Goal: Information Seeking & Learning: Check status

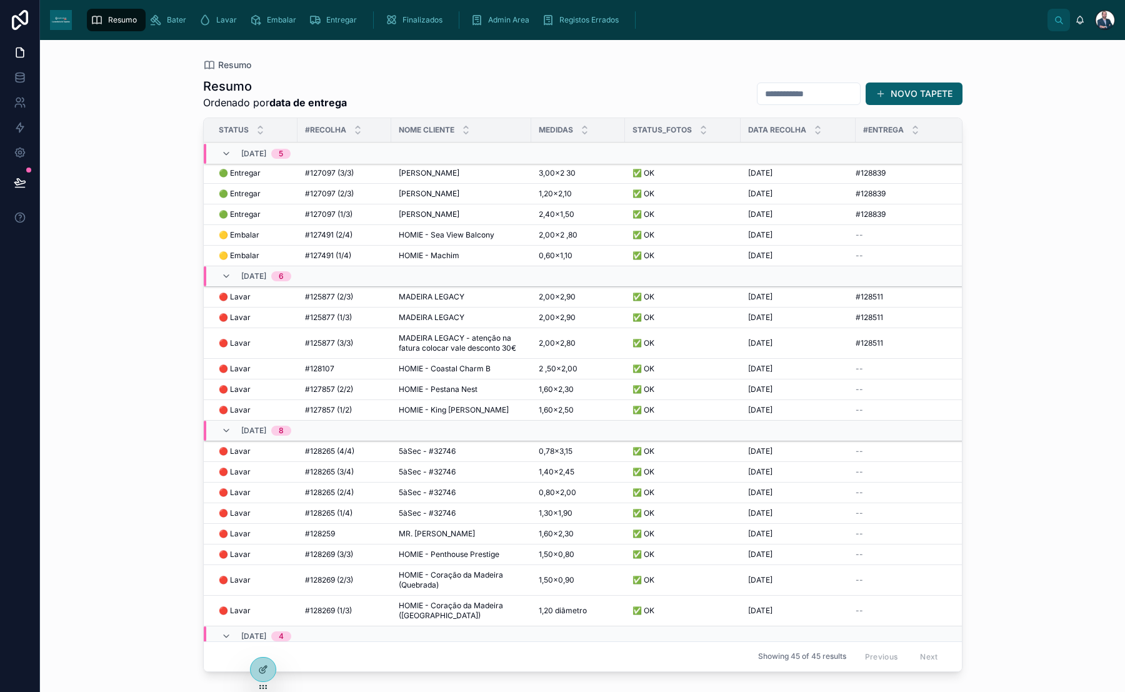
click at [808, 88] on input "text" at bounding box center [808, 93] width 102 height 17
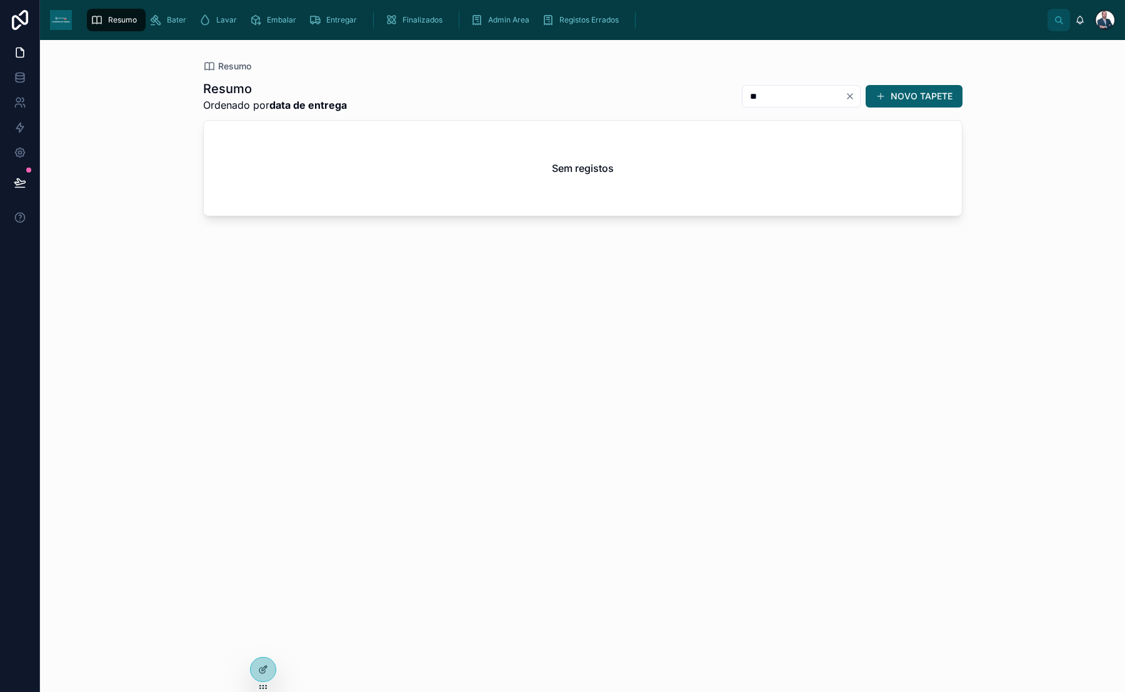
type input "*"
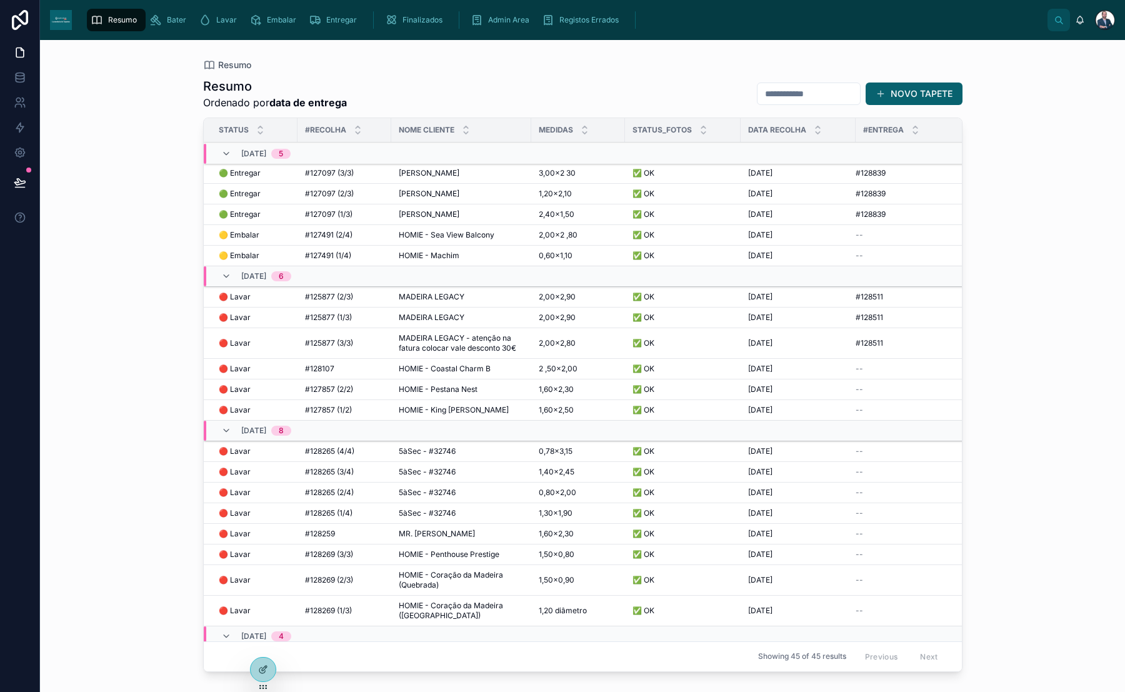
click at [428, 11] on div "Finalizados" at bounding box center [416, 20] width 62 height 20
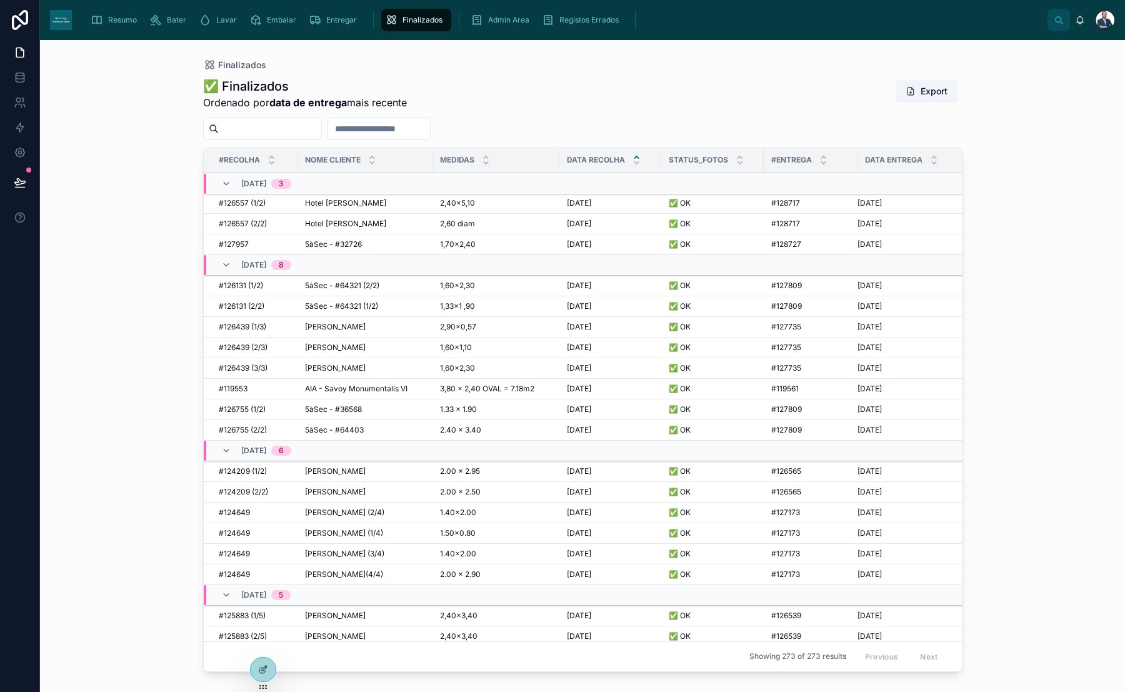
click at [298, 124] on input "text" at bounding box center [270, 128] width 102 height 17
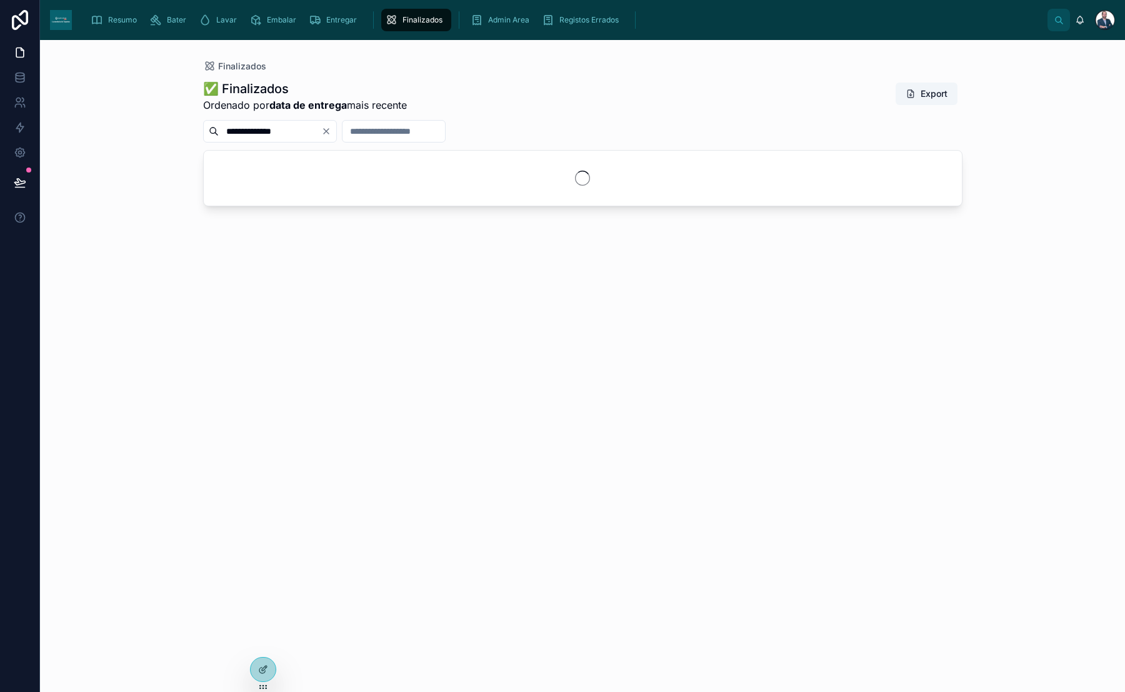
type input "**********"
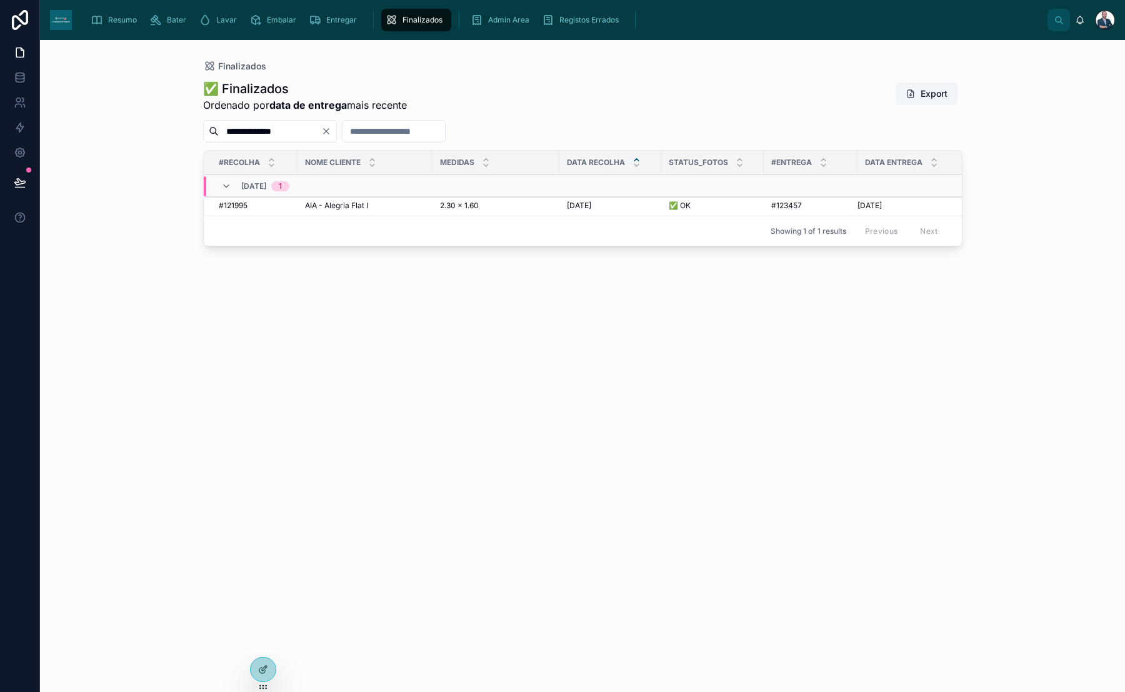
click at [300, 202] on td "AIA - Alegria Flat I AIA - Alegria Flat I" at bounding box center [364, 206] width 135 height 21
click at [308, 204] on span "AIA - Alegria Flat I" at bounding box center [336, 206] width 63 height 10
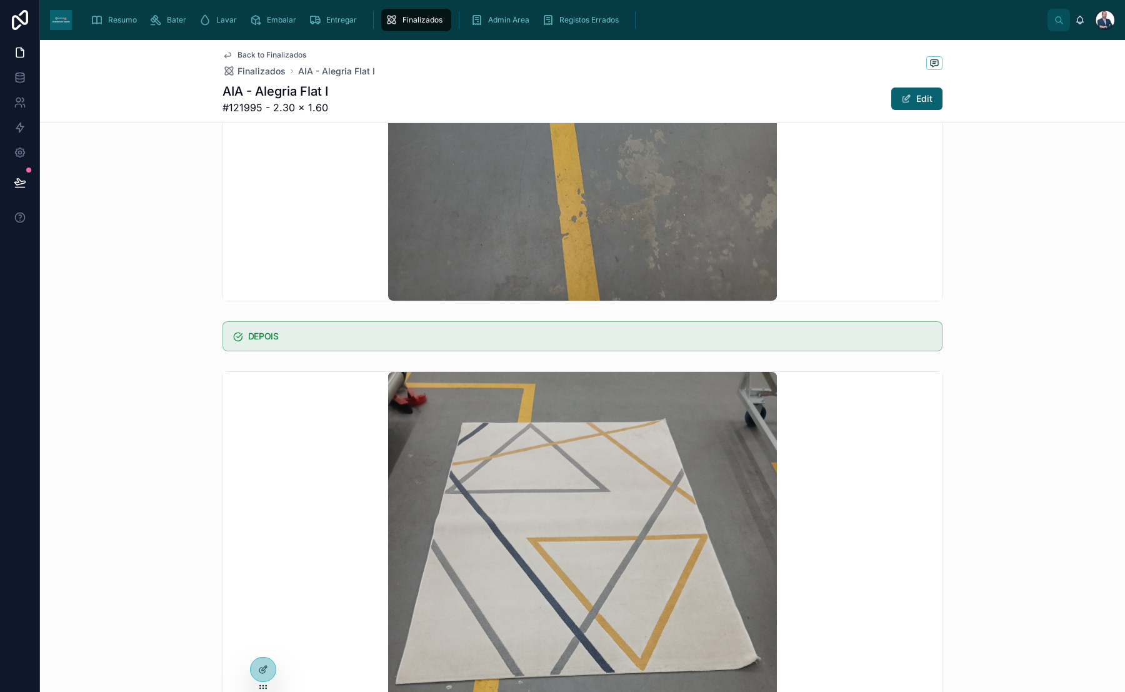
scroll to position [584, 0]
click at [400, 29] on div "Finalizados" at bounding box center [416, 20] width 62 height 20
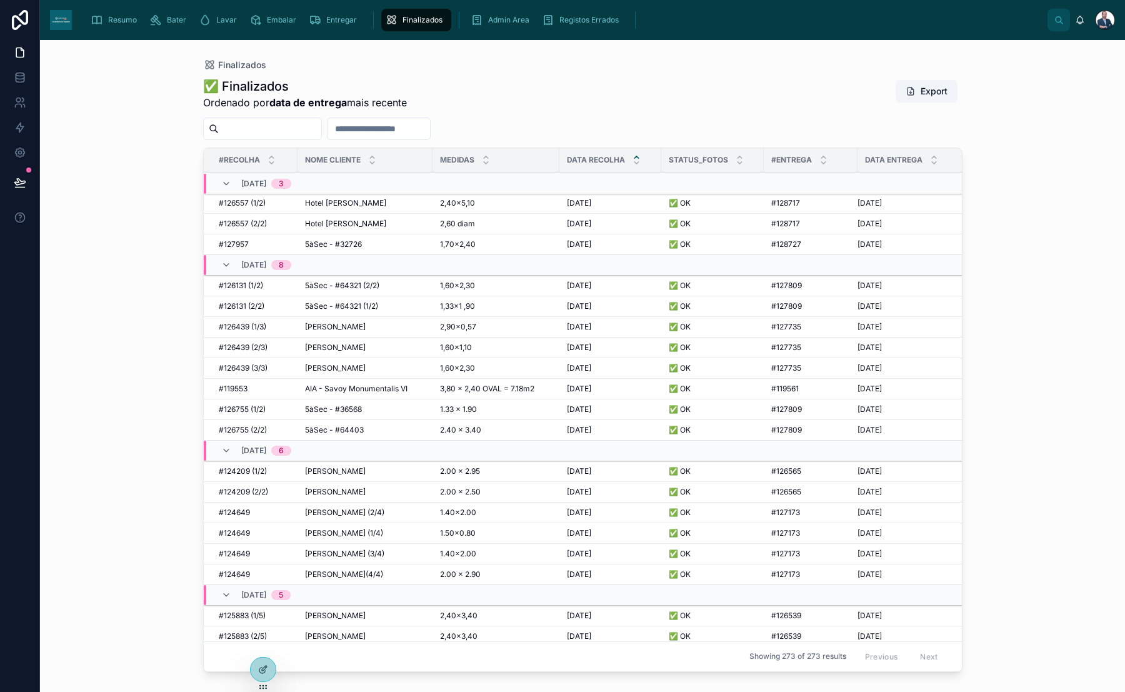
click at [314, 131] on input "text" at bounding box center [270, 128] width 102 height 17
type input "*"
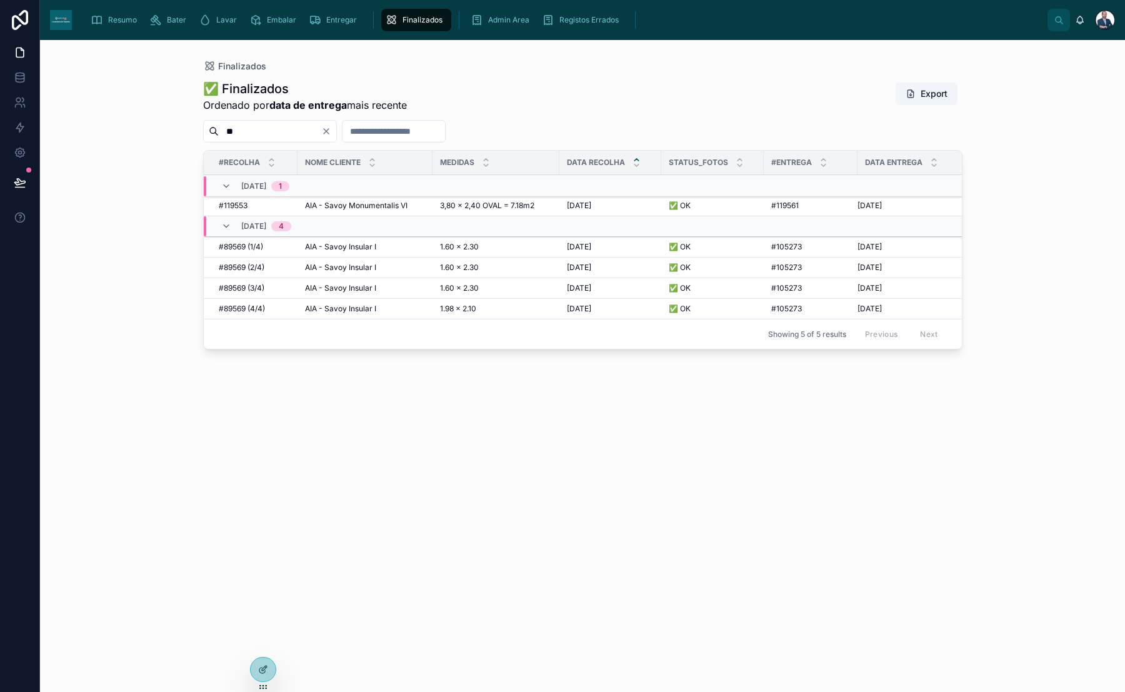
type input "*"
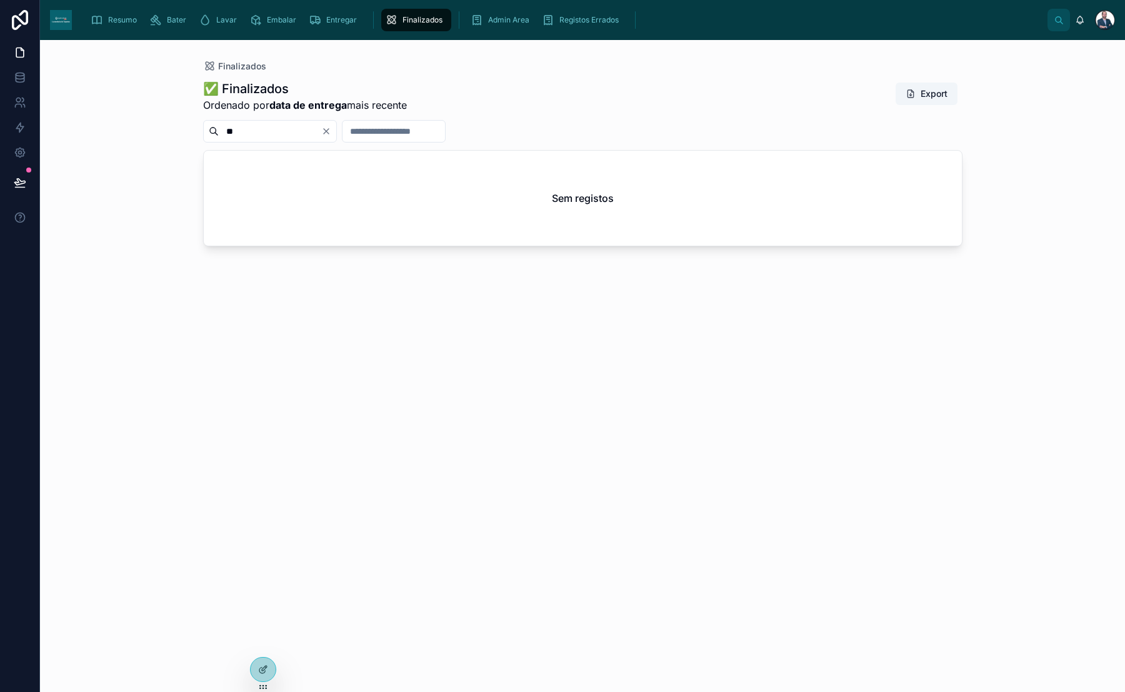
type input "*"
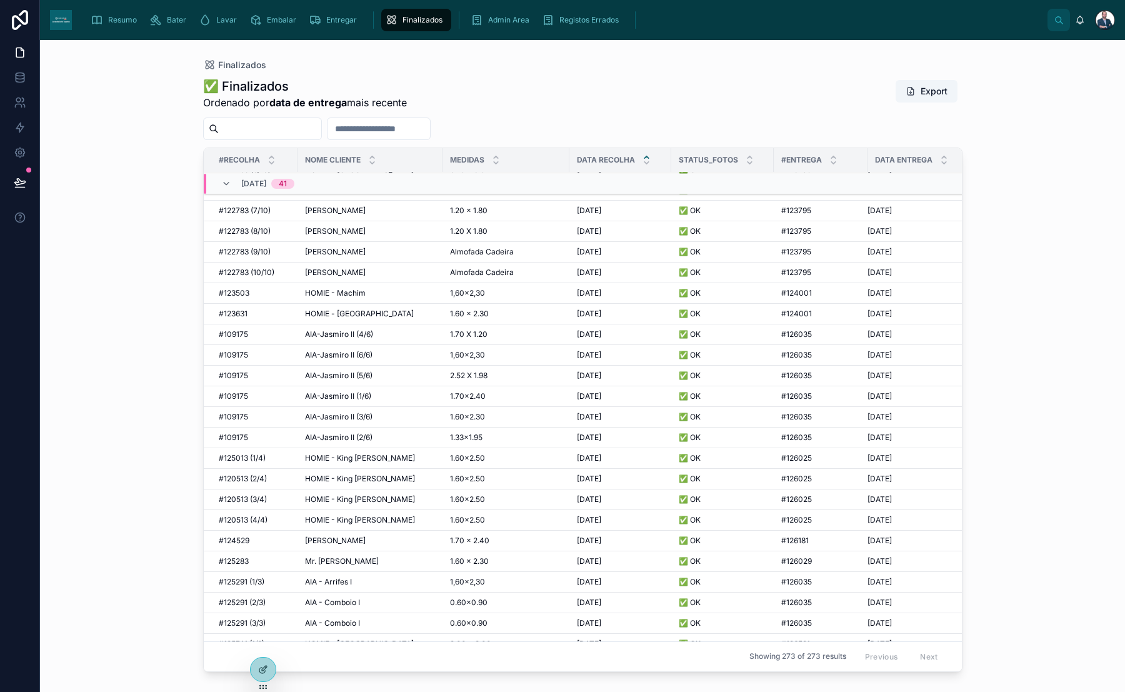
scroll to position [905, 0]
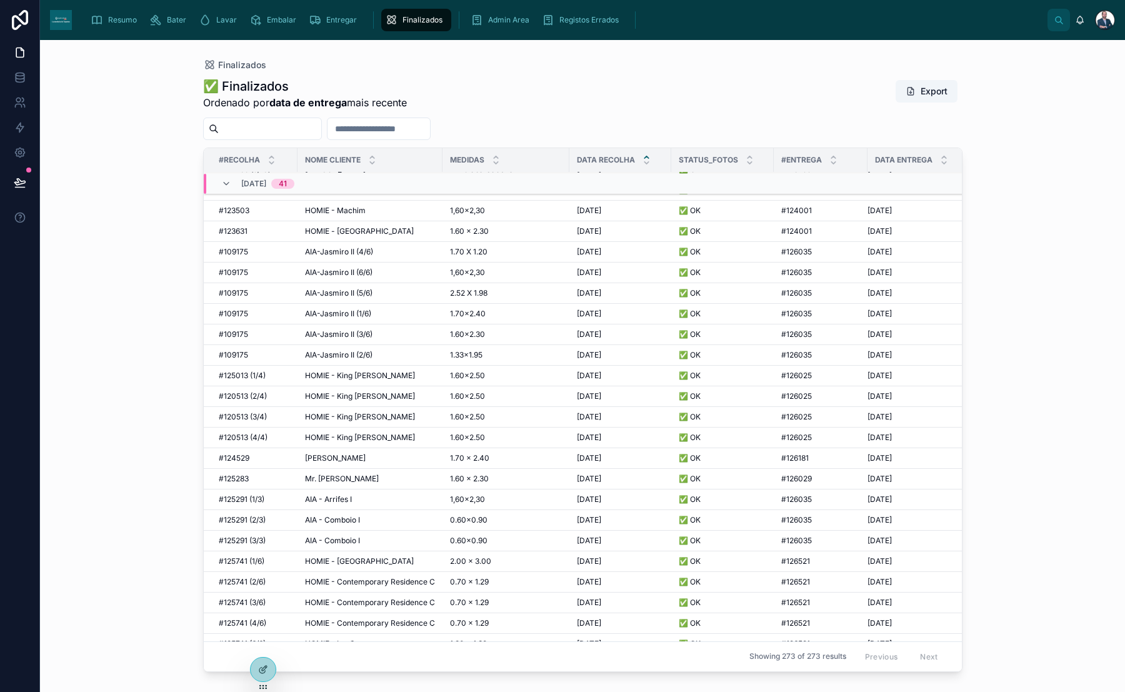
click at [349, 249] on span "AIA-Jasmiro II (4/6)" at bounding box center [339, 252] width 68 height 10
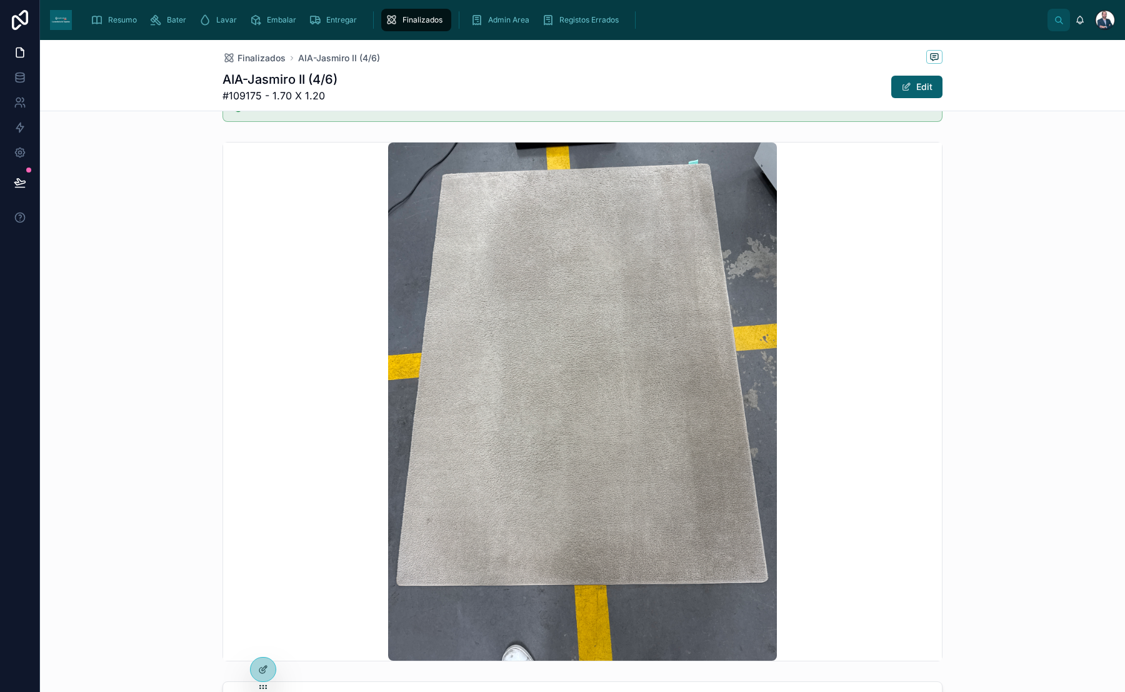
scroll to position [944, 0]
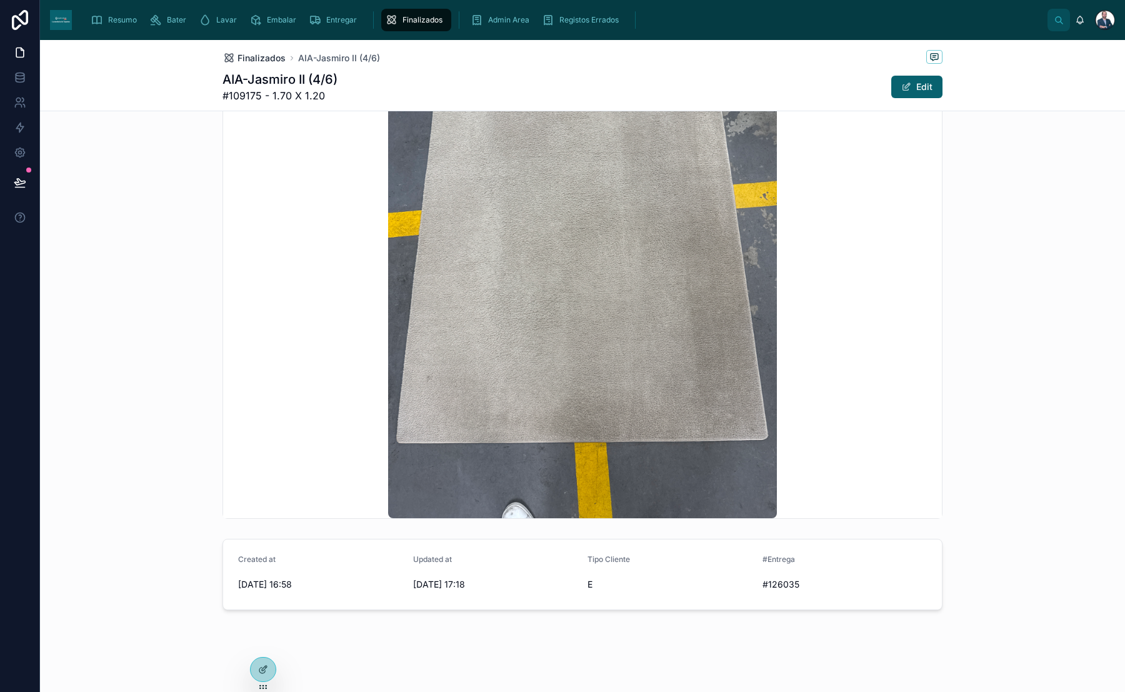
click at [256, 54] on span "Finalizados" at bounding box center [261, 58] width 48 height 12
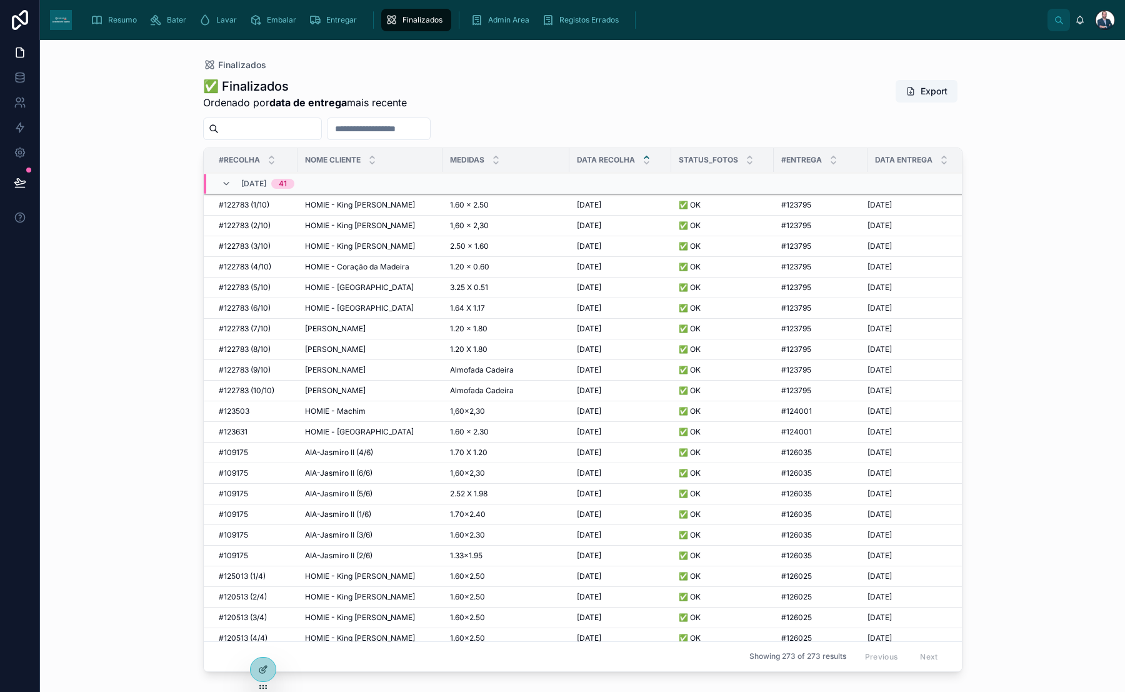
scroll to position [707, 0]
click at [352, 509] on span "AIA-Jasmiro II (1/6)" at bounding box center [338, 514] width 66 height 10
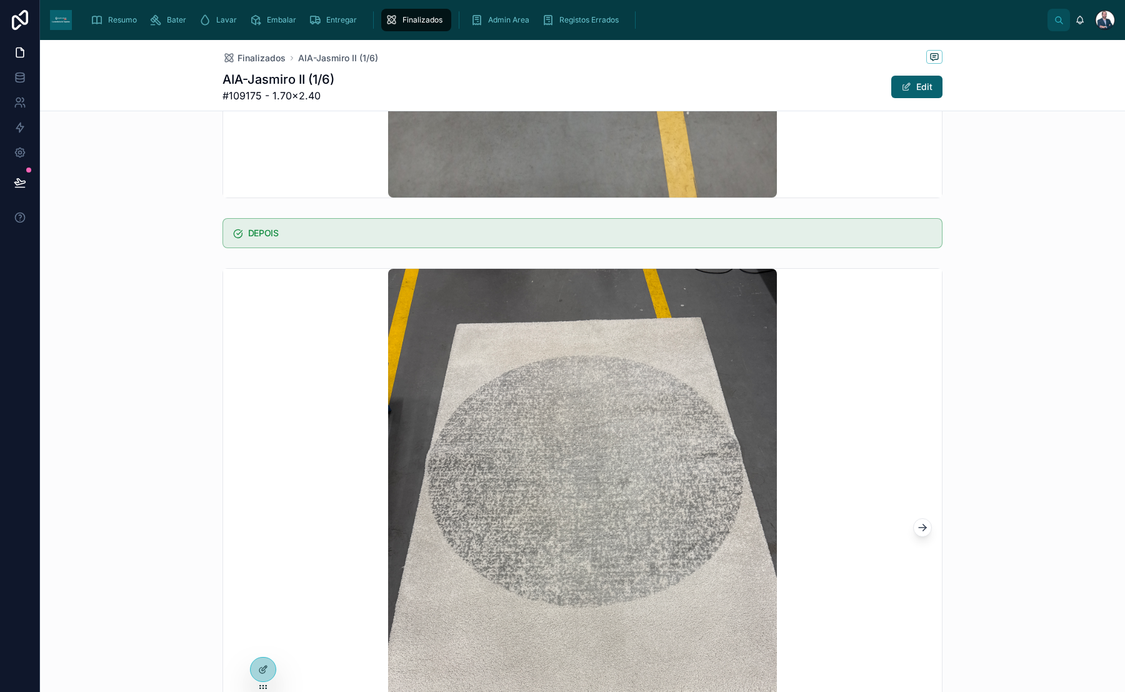
scroll to position [708, 0]
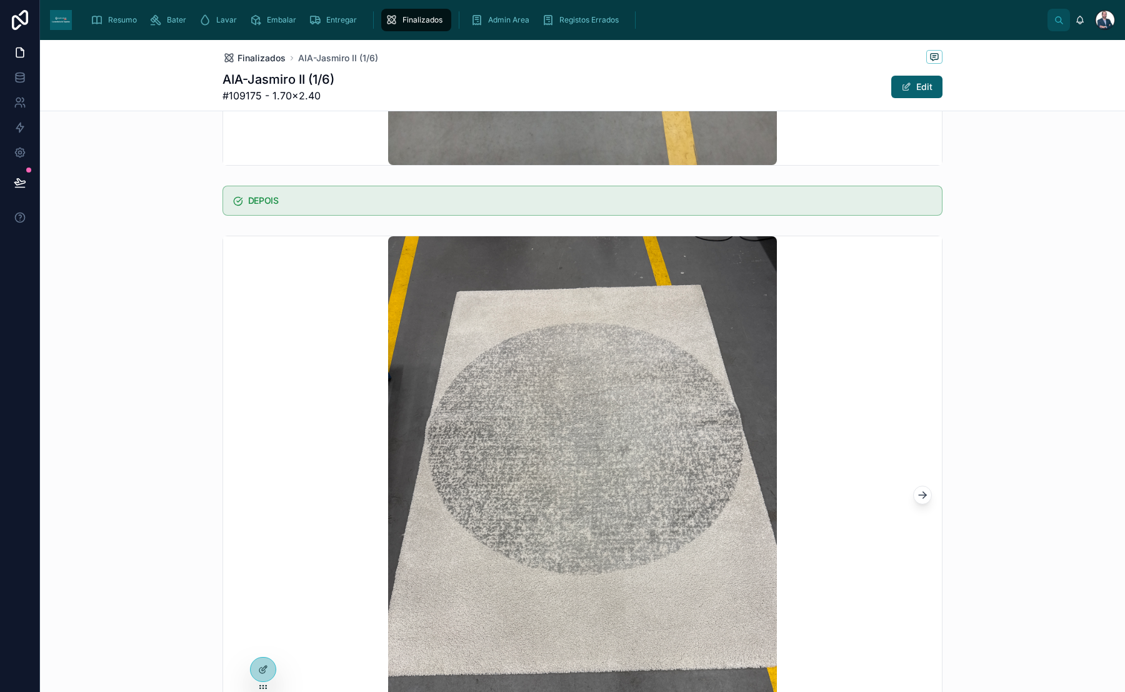
click at [263, 61] on span "Finalizados" at bounding box center [261, 58] width 48 height 12
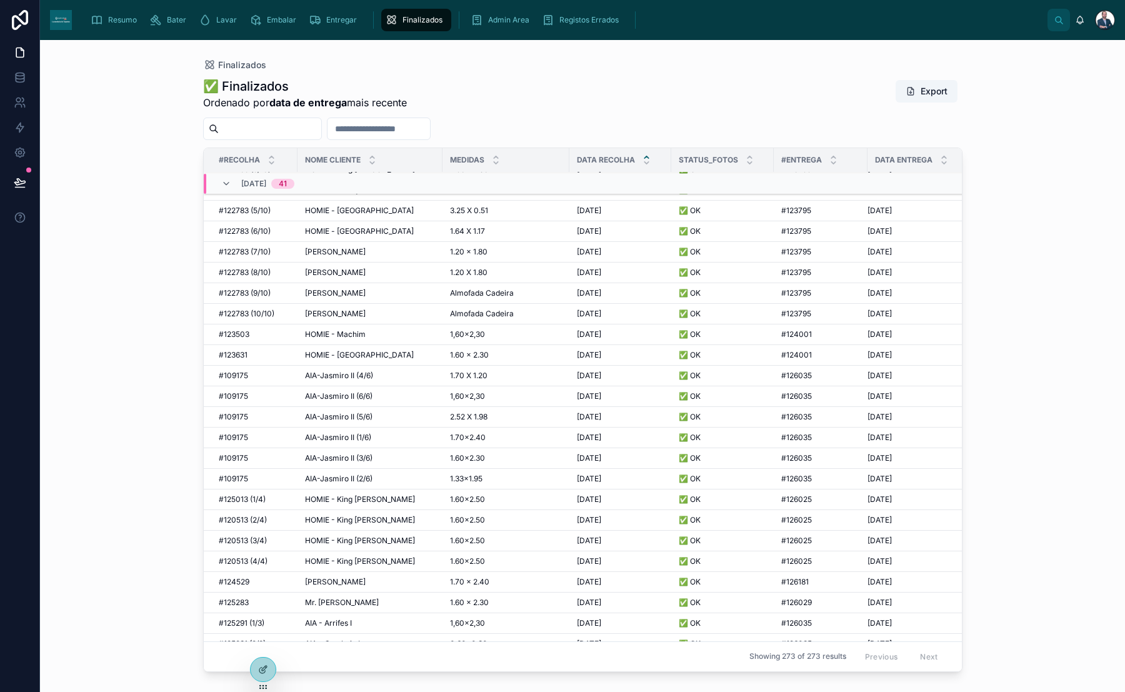
scroll to position [782, 0]
click at [367, 473] on span "AIA-Jasmiro II (2/6)" at bounding box center [338, 478] width 67 height 10
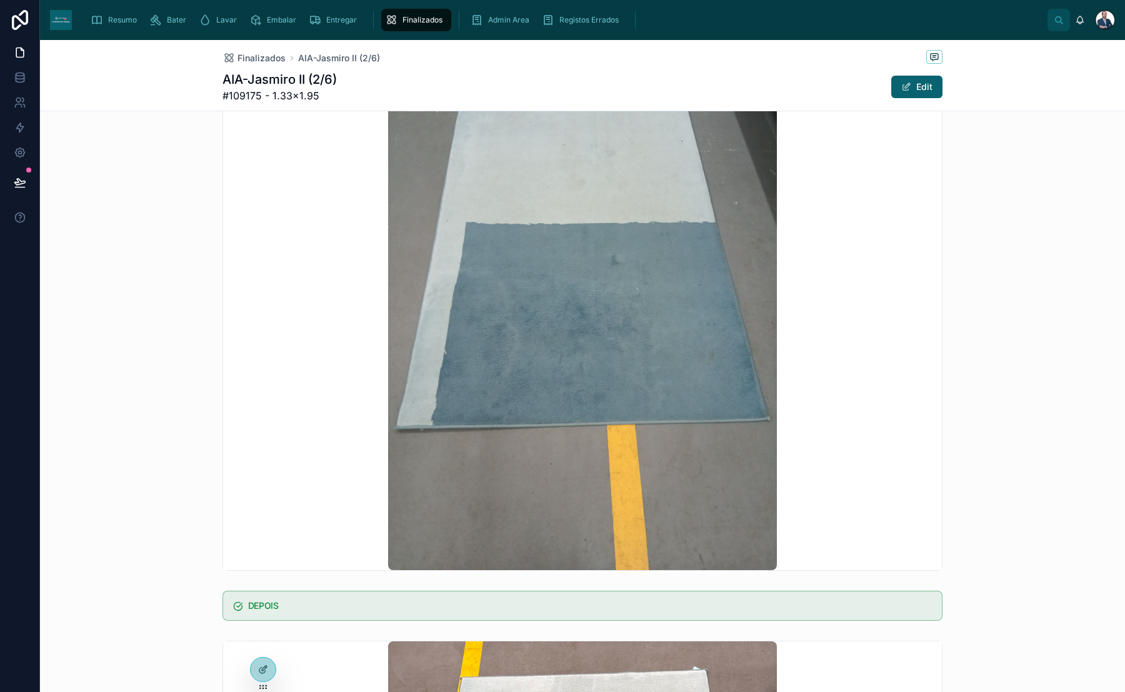
scroll to position [282, 0]
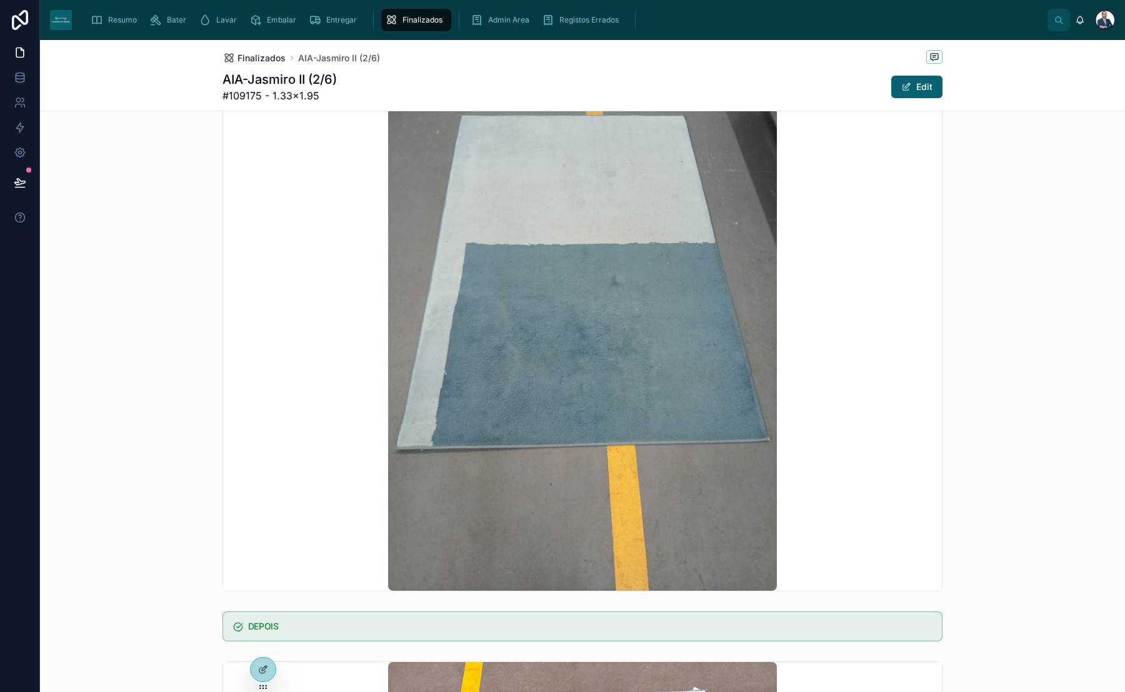
click at [249, 53] on span "Finalizados" at bounding box center [261, 58] width 48 height 12
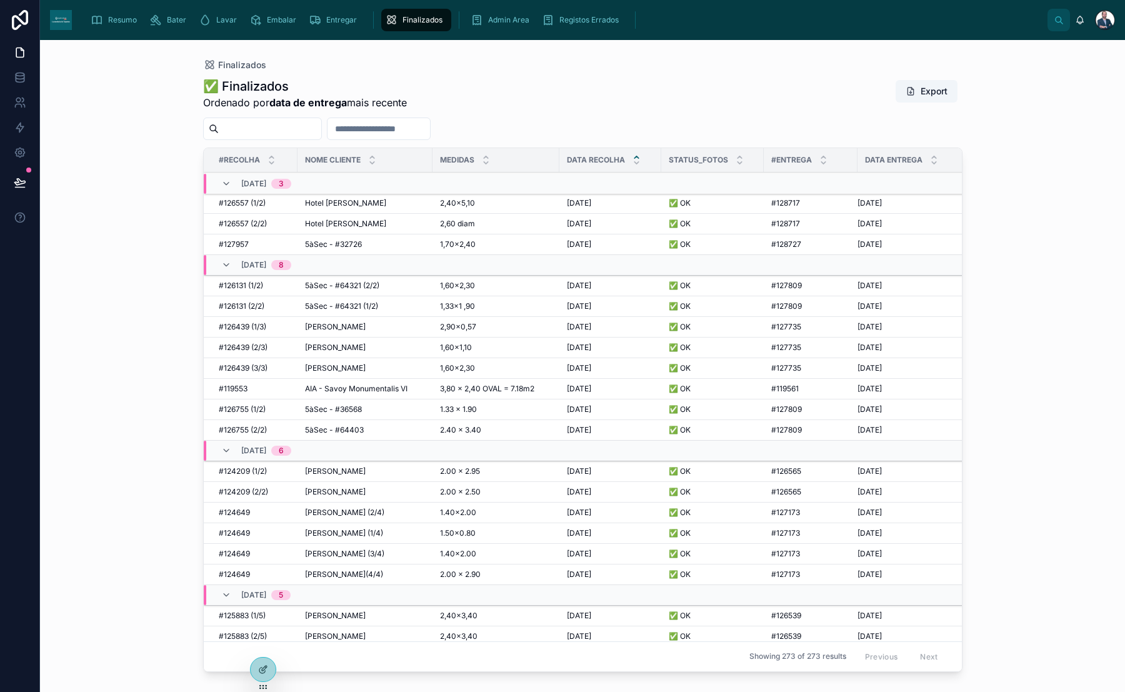
click at [390, 130] on input "text" at bounding box center [378, 128] width 102 height 17
type input "**********"
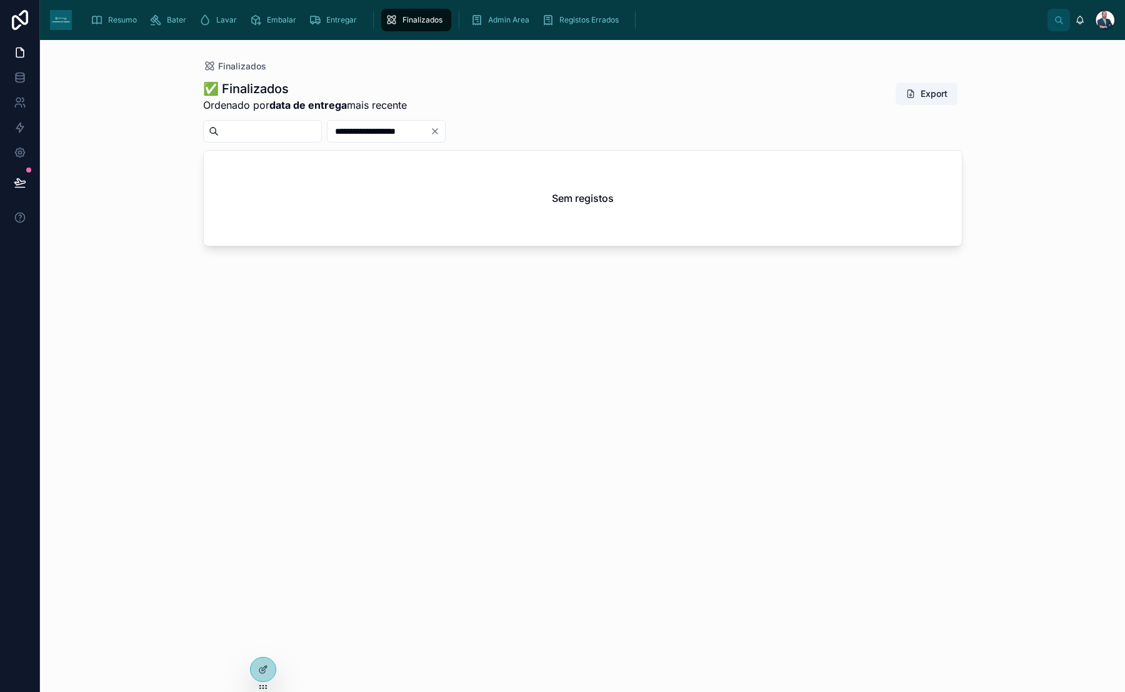
drag, startPoint x: 458, startPoint y: 130, endPoint x: 291, endPoint y: 151, distance: 168.1
click at [291, 151] on div "**********" at bounding box center [582, 374] width 759 height 604
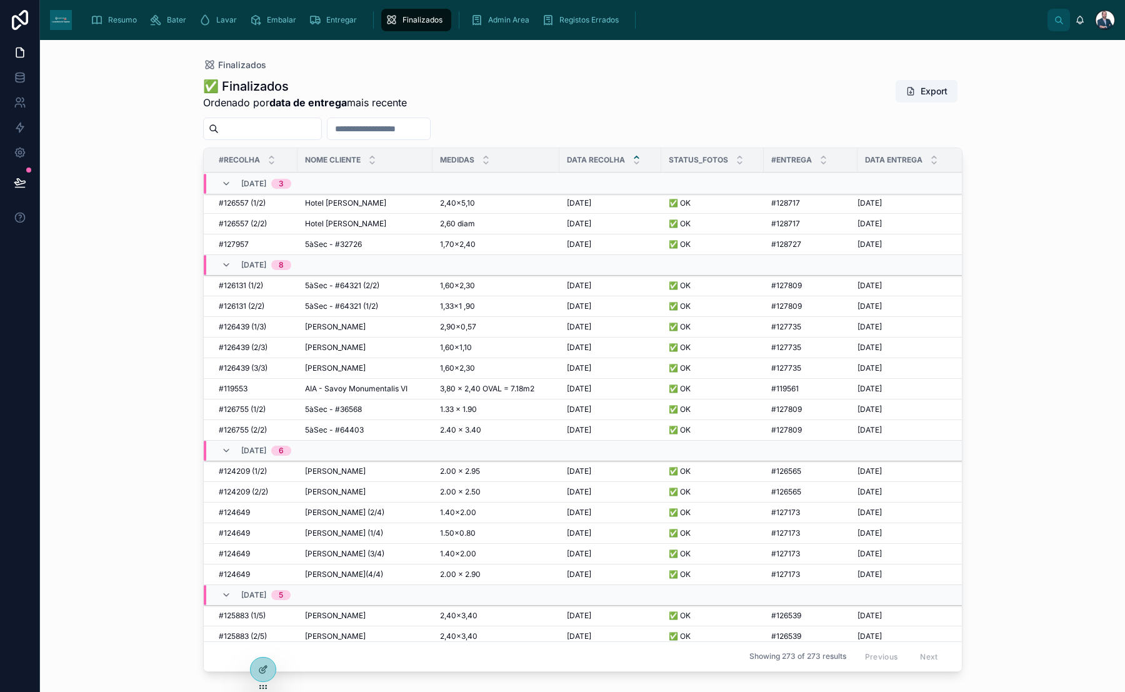
click at [289, 129] on input "text" at bounding box center [270, 128] width 102 height 17
paste input "**********"
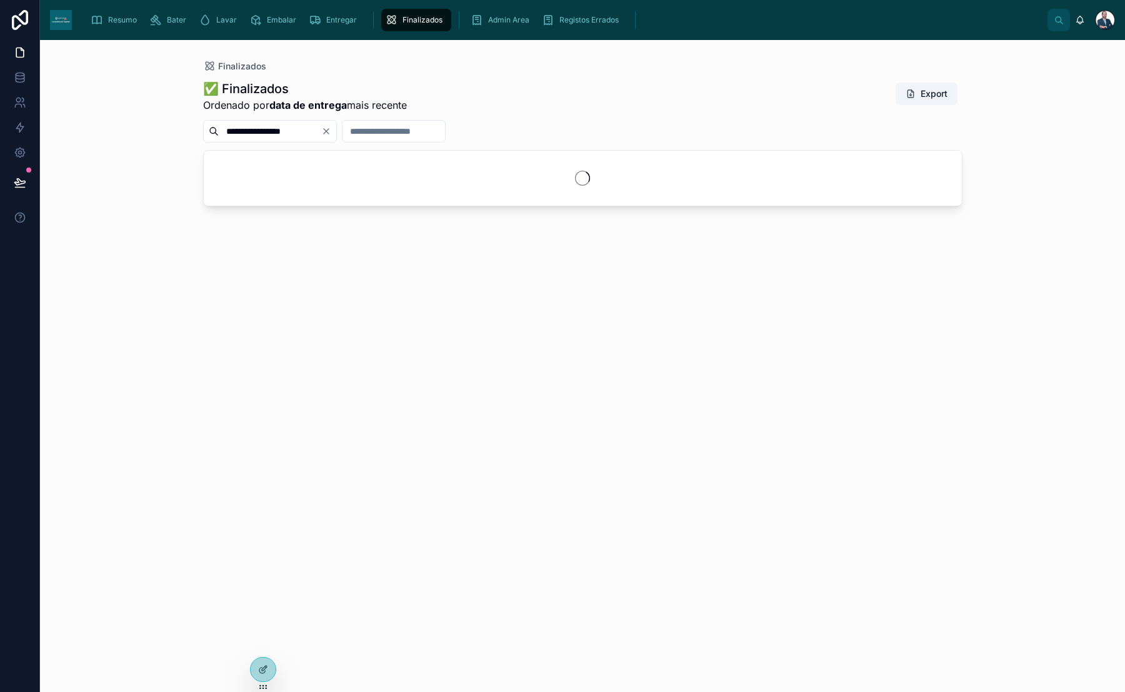
type input "**********"
drag, startPoint x: 327, startPoint y: 134, endPoint x: 156, endPoint y: 134, distance: 170.6
click at [156, 134] on div "**********" at bounding box center [582, 366] width 1085 height 652
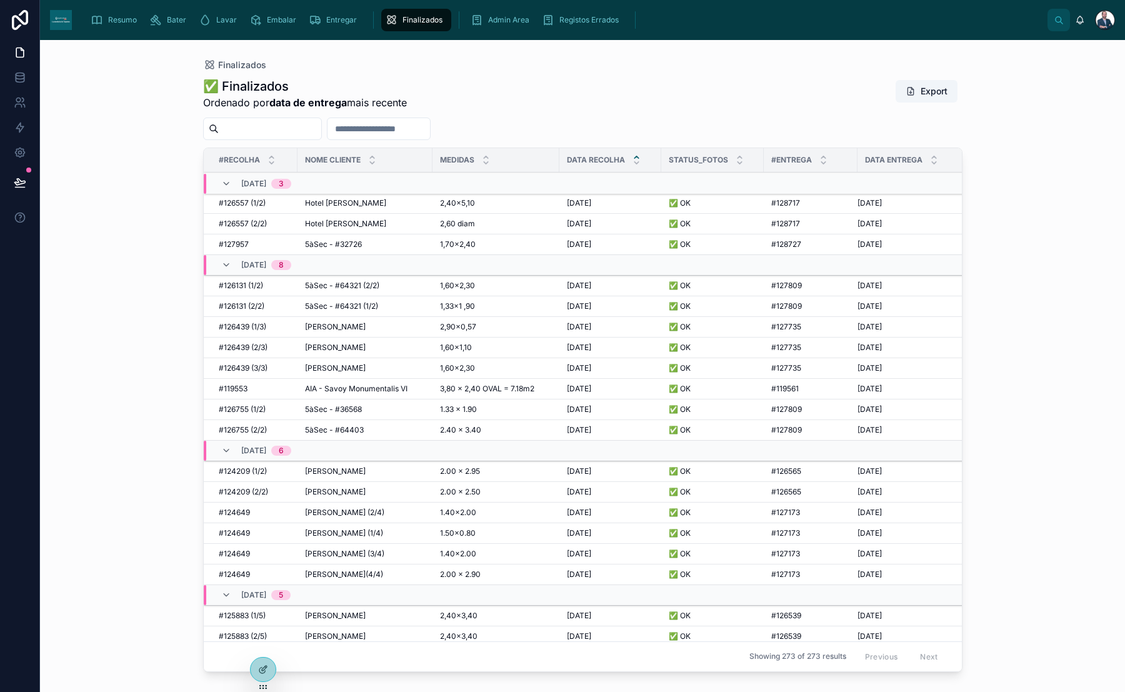
click at [423, 123] on input "text" at bounding box center [378, 128] width 102 height 17
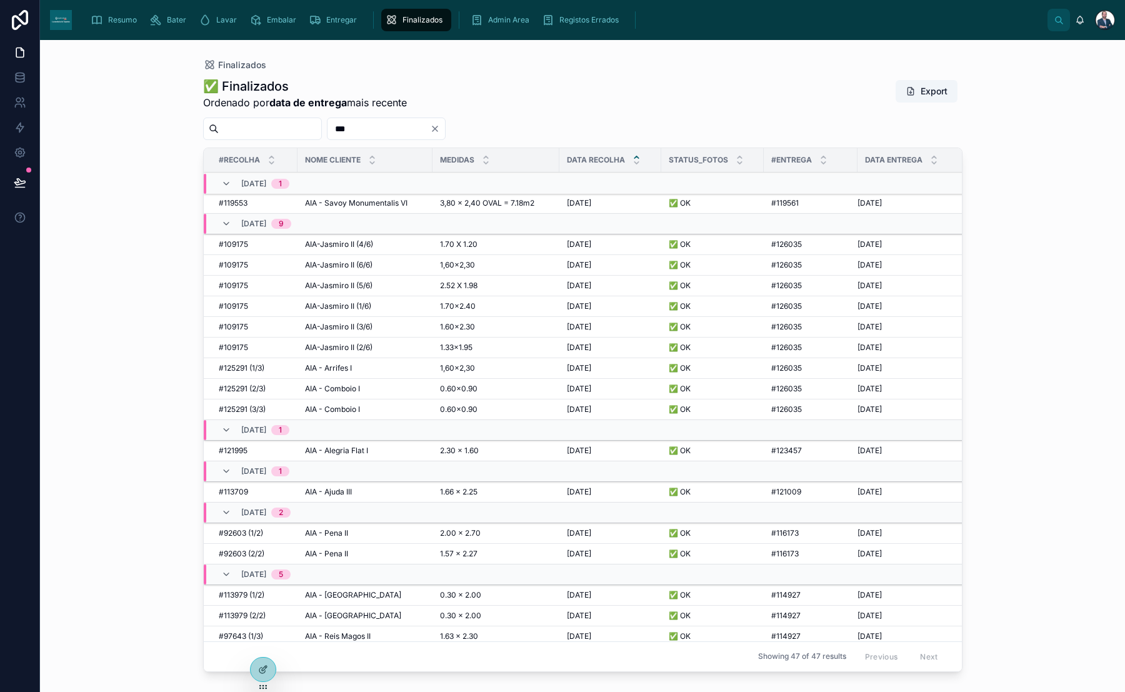
type input "***"
click at [357, 247] on span "AIA-Jasmiro II (4/6)" at bounding box center [339, 244] width 68 height 10
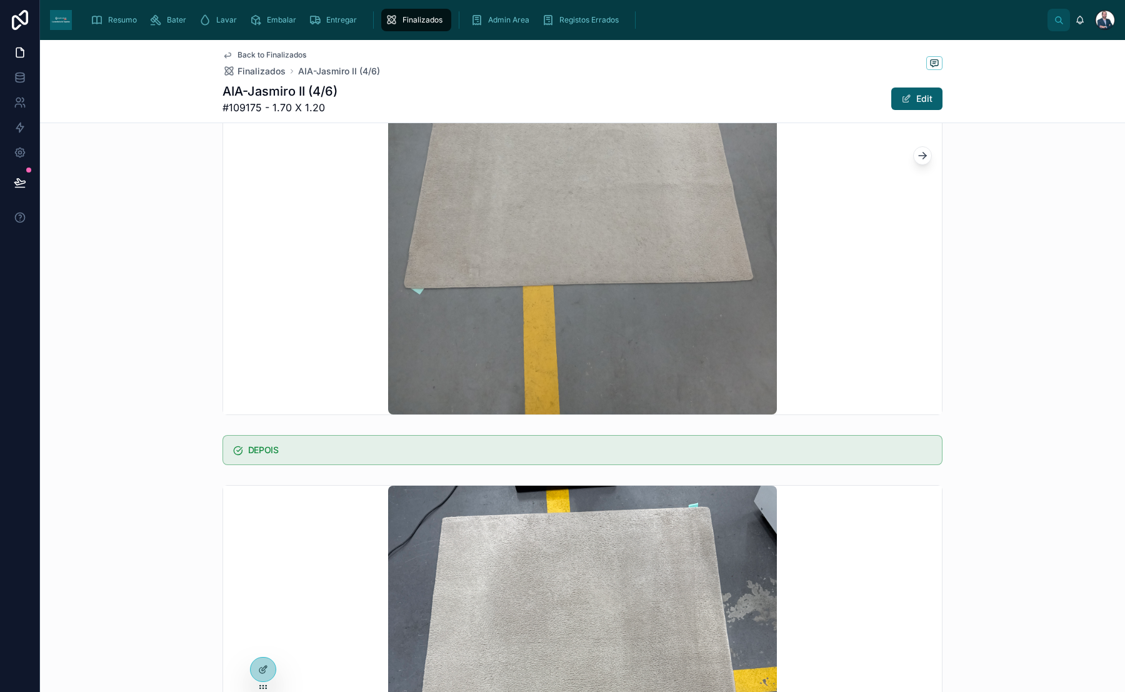
scroll to position [446, 0]
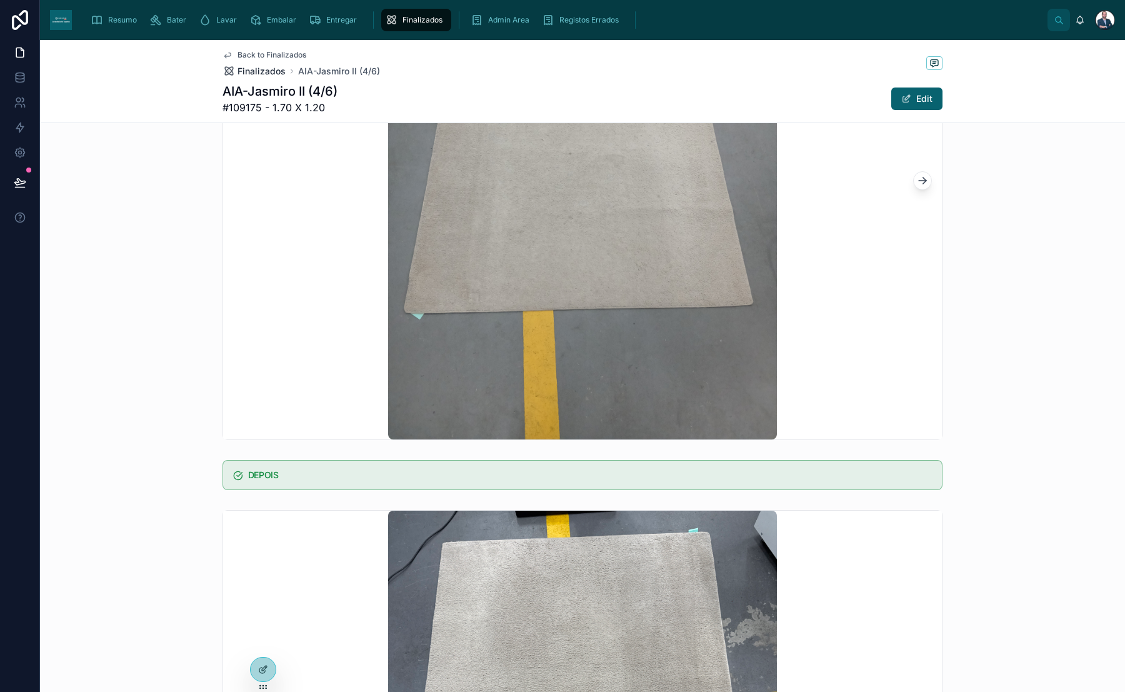
click at [268, 68] on span "Finalizados" at bounding box center [261, 71] width 48 height 12
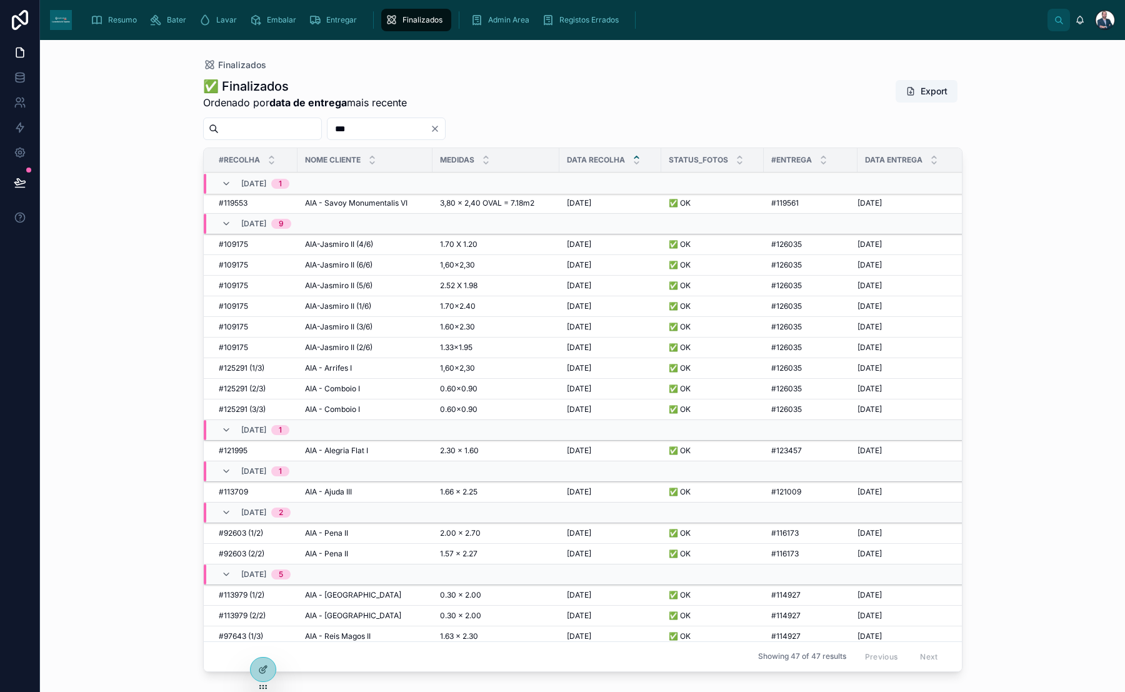
click at [361, 262] on span "AIA-Jasmiro II (6/6)" at bounding box center [338, 265] width 67 height 10
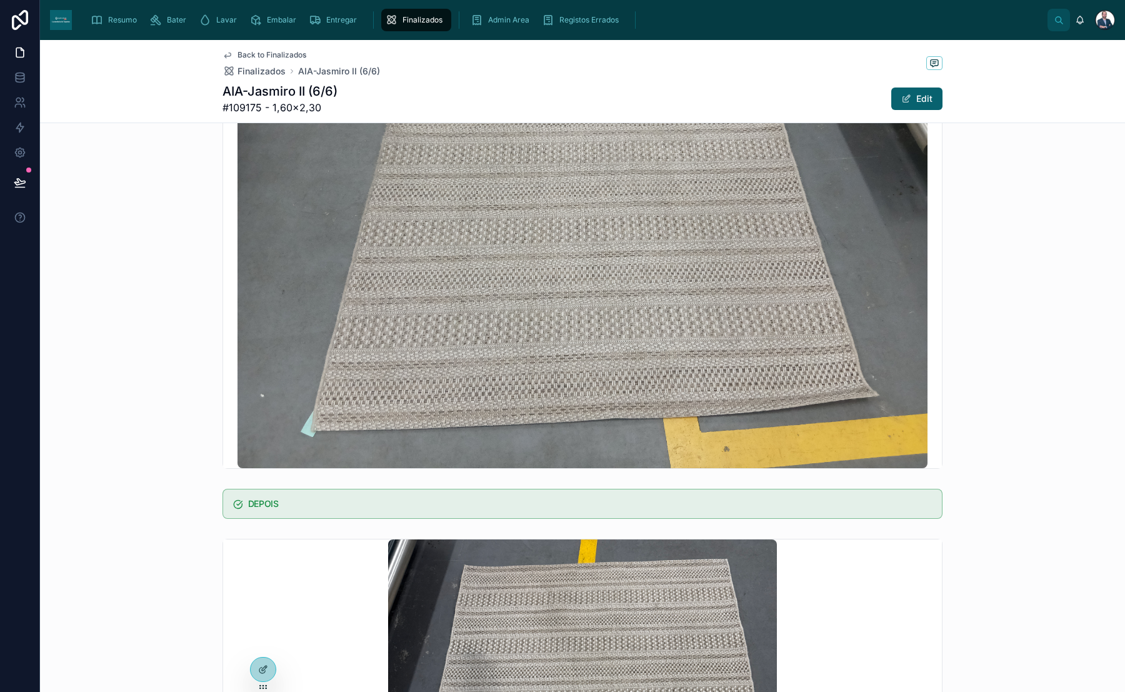
scroll to position [608, 0]
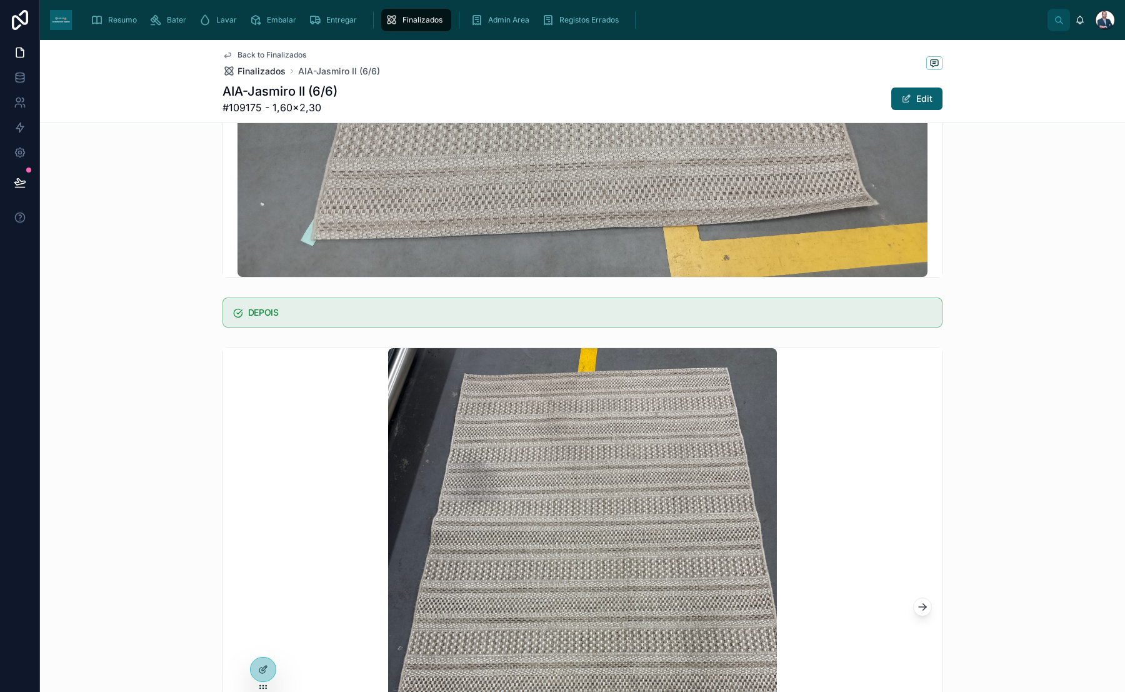
click at [263, 66] on span "Finalizados" at bounding box center [261, 71] width 48 height 12
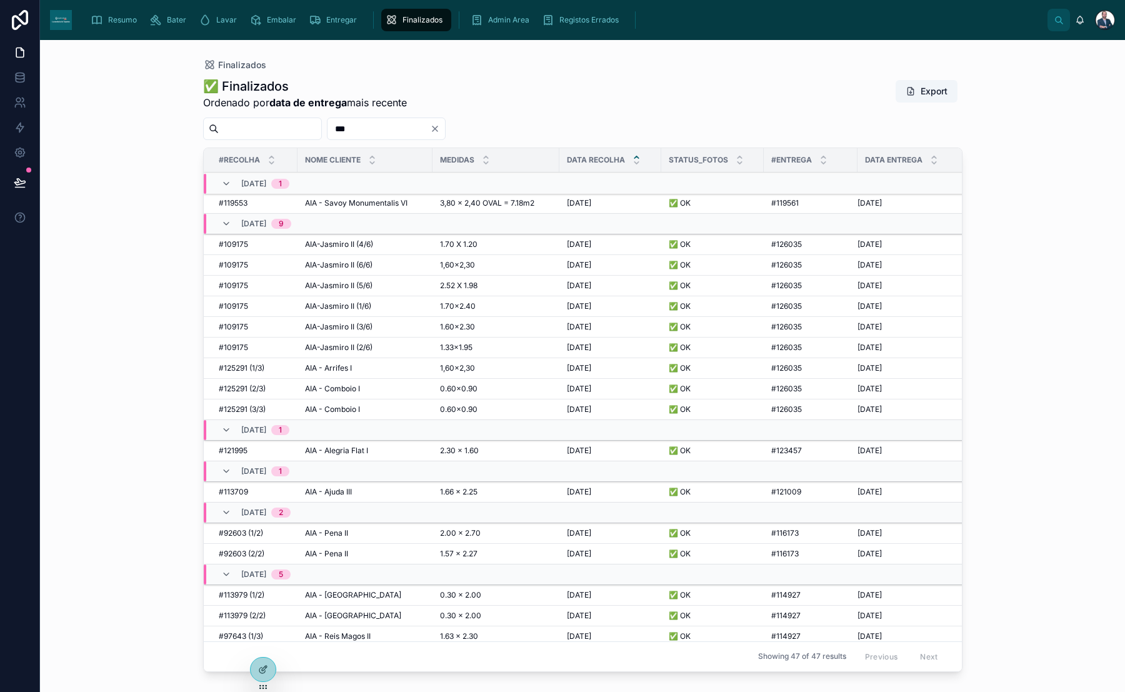
click at [356, 281] on span "AIA-Jasmiro II (5/6)" at bounding box center [338, 286] width 67 height 10
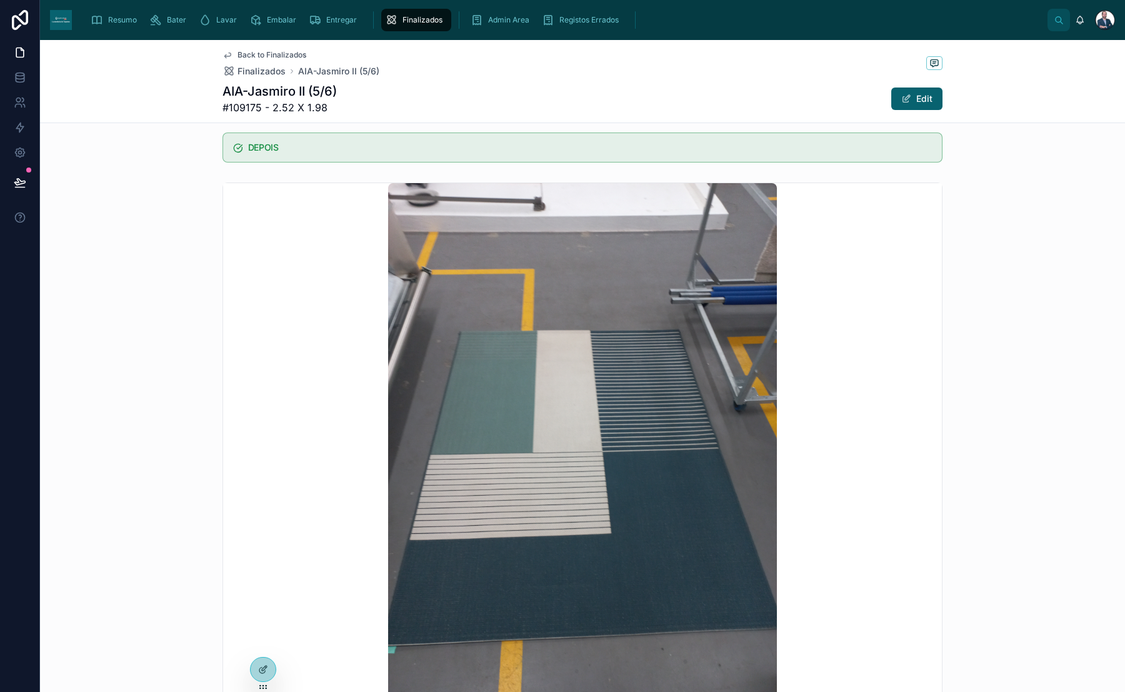
scroll to position [776, 0]
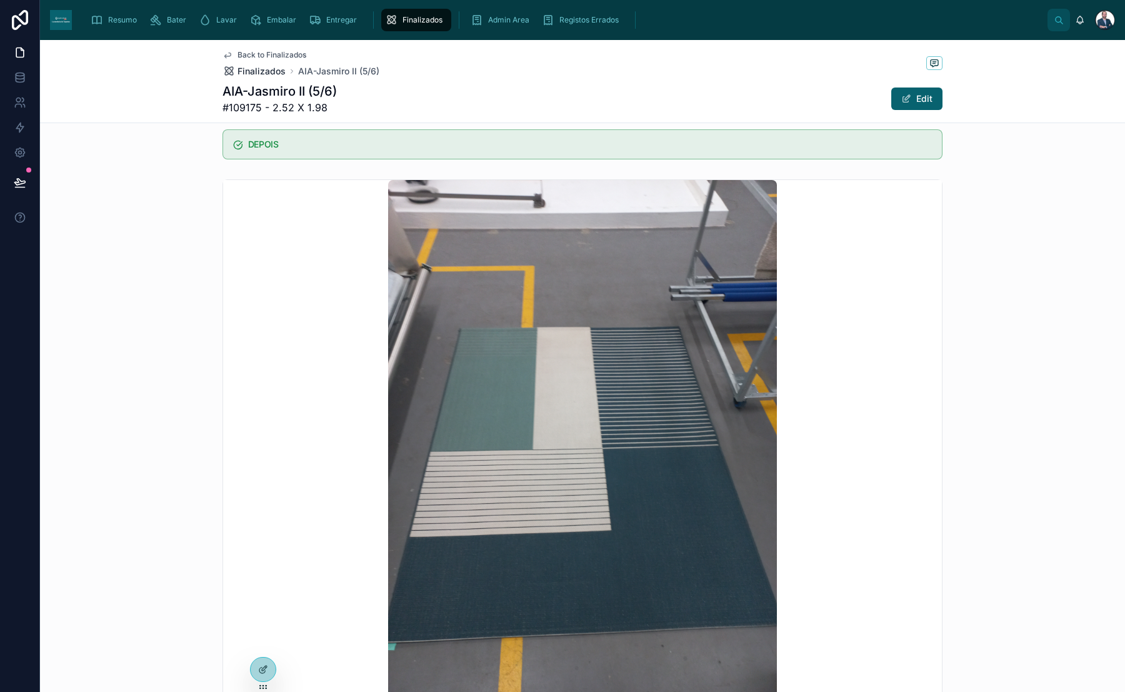
click at [269, 69] on span "Finalizados" at bounding box center [261, 71] width 48 height 12
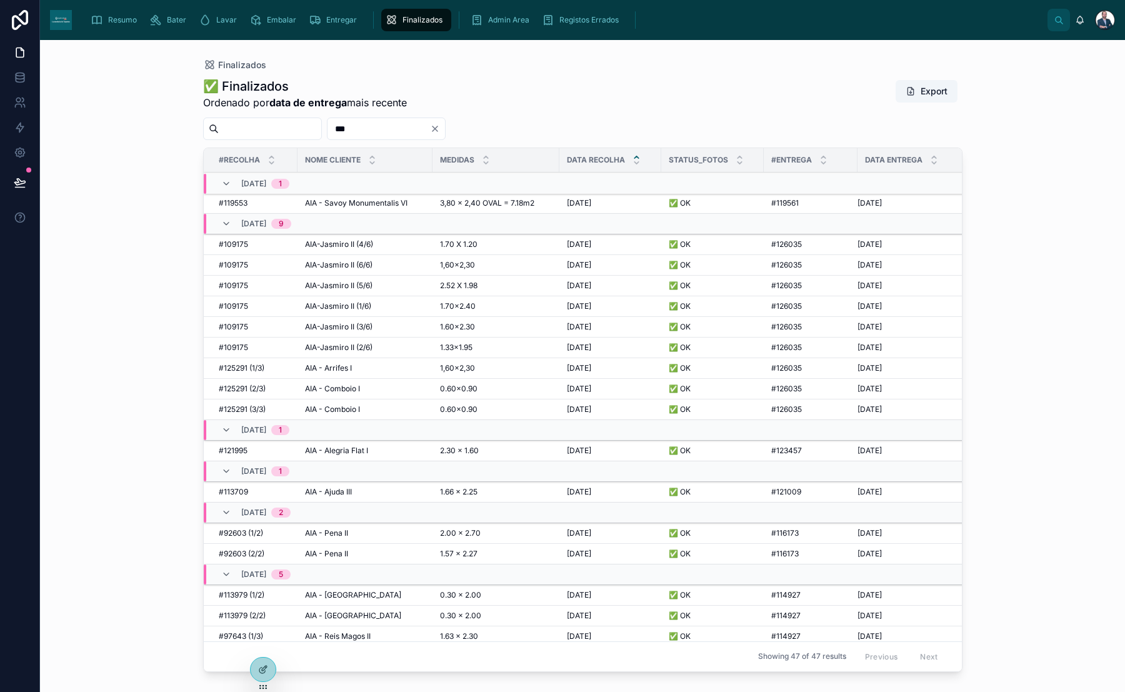
click at [364, 322] on span "AIA-Jasmiro II (3/6)" at bounding box center [338, 327] width 67 height 10
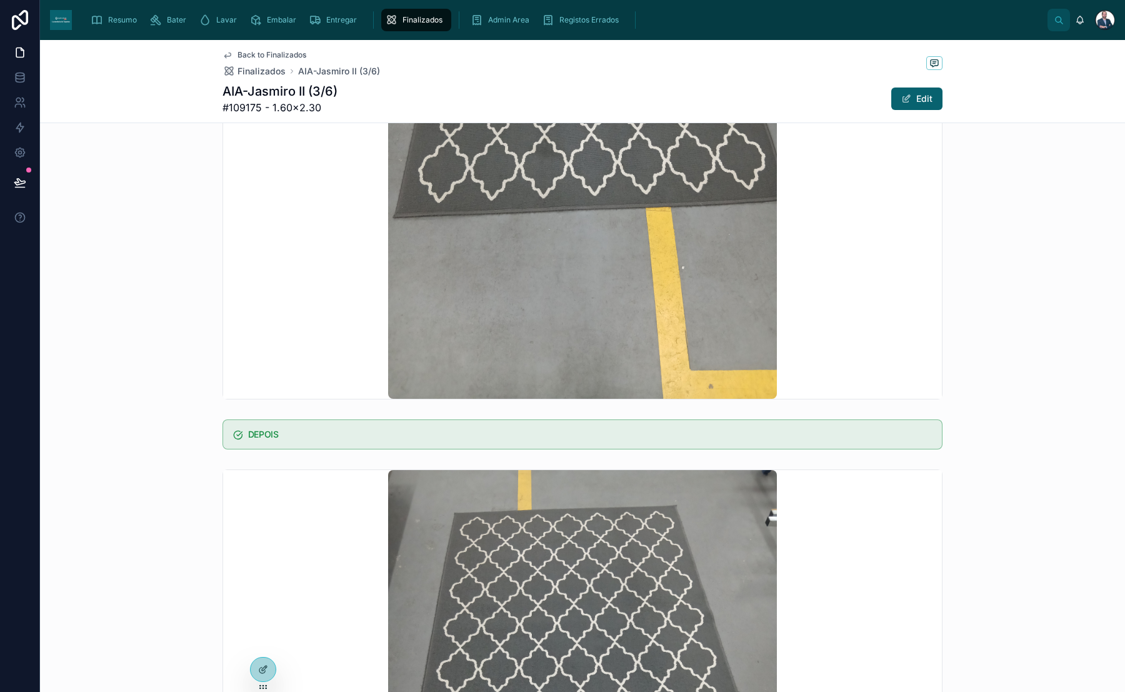
scroll to position [692, 0]
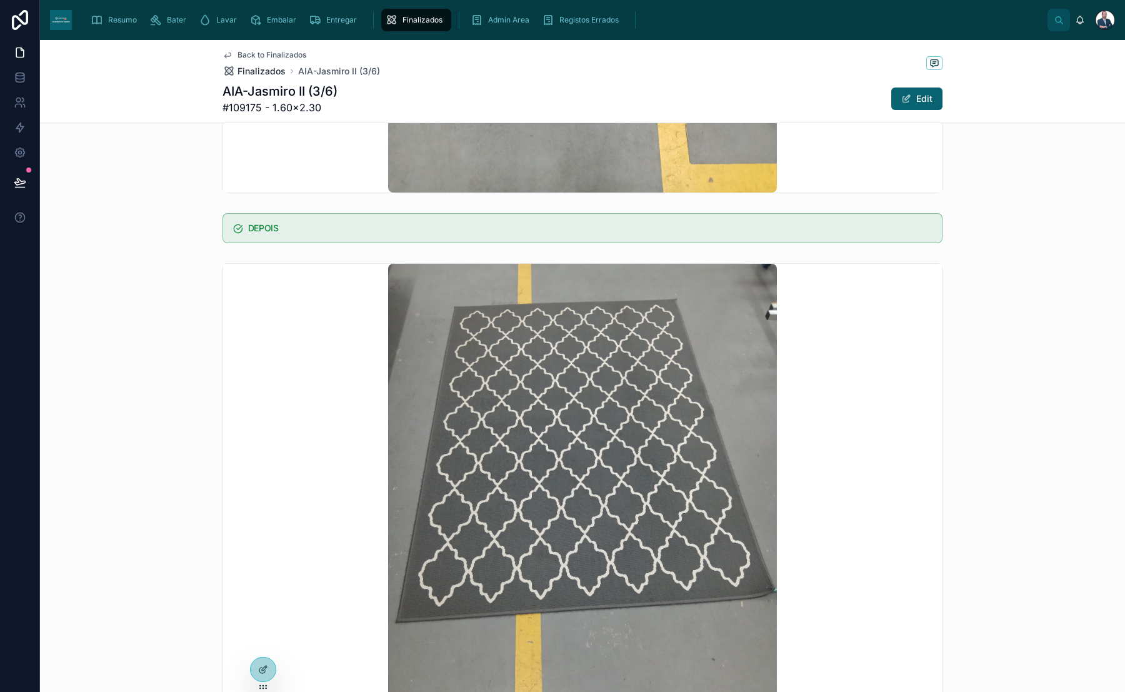
click at [245, 72] on span "Finalizados" at bounding box center [261, 71] width 48 height 12
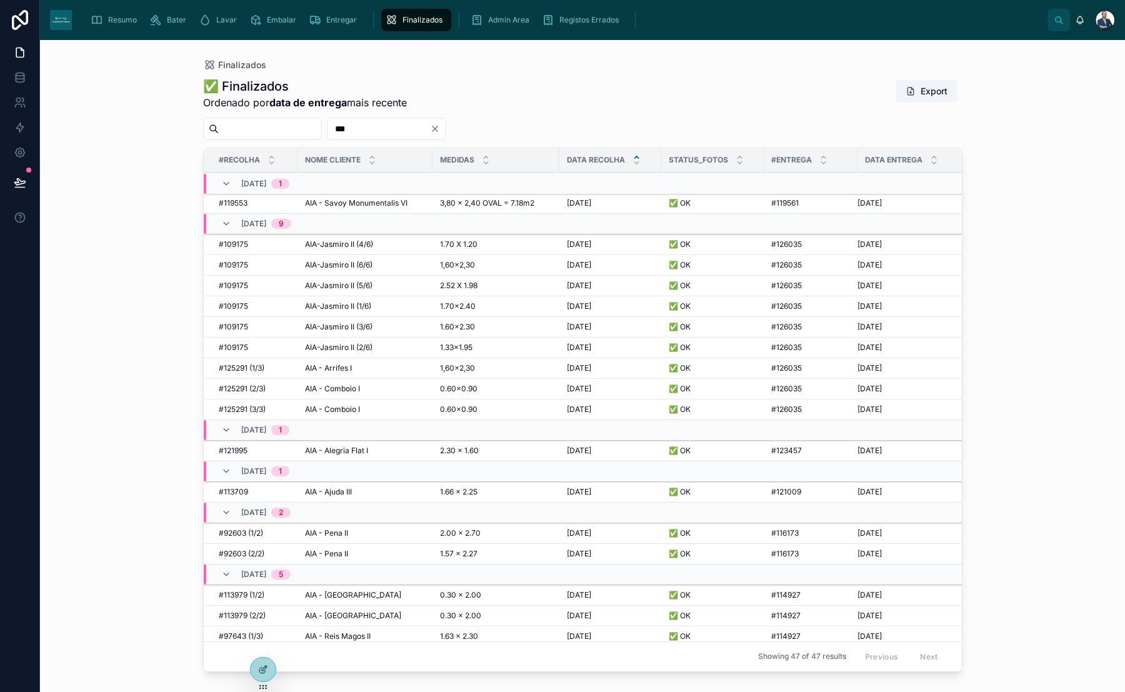
click at [366, 342] on span "AIA-Jasmiro II (2/6)" at bounding box center [338, 347] width 67 height 10
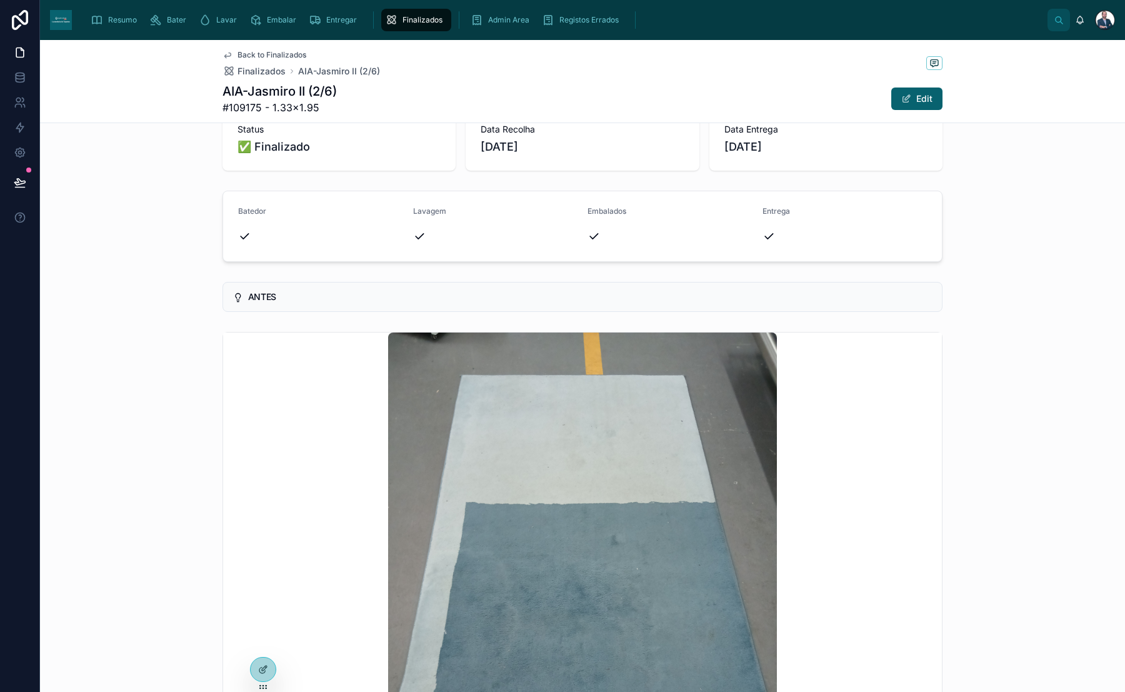
scroll to position [22, 0]
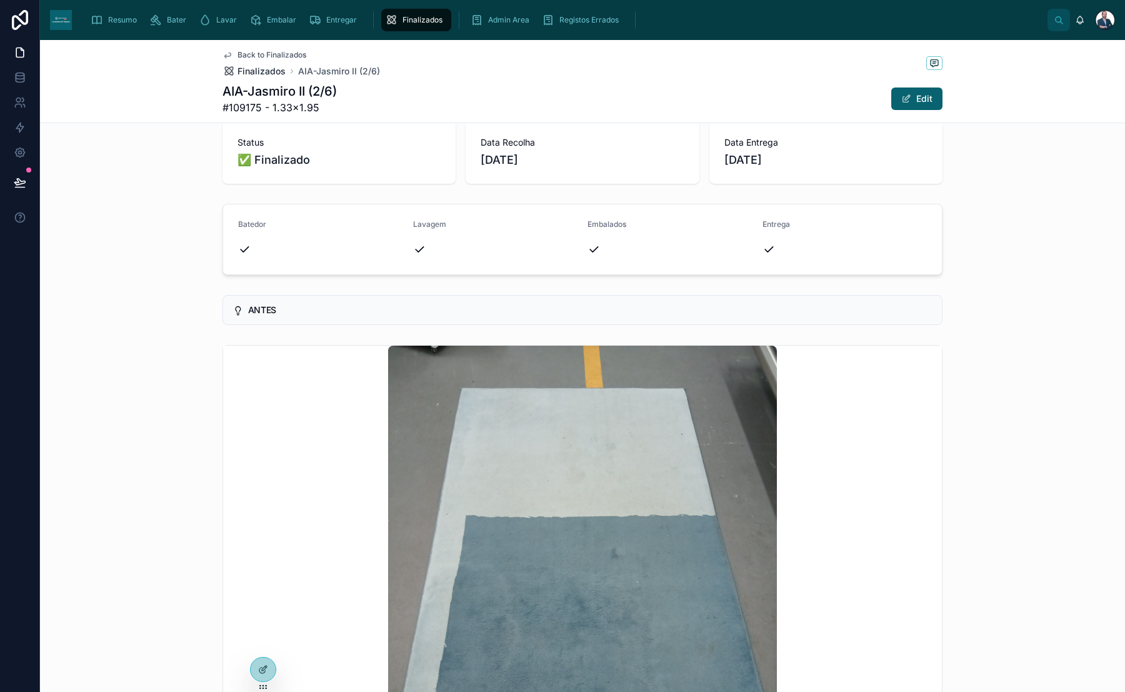
click at [253, 74] on span "Finalizados" at bounding box center [261, 71] width 48 height 12
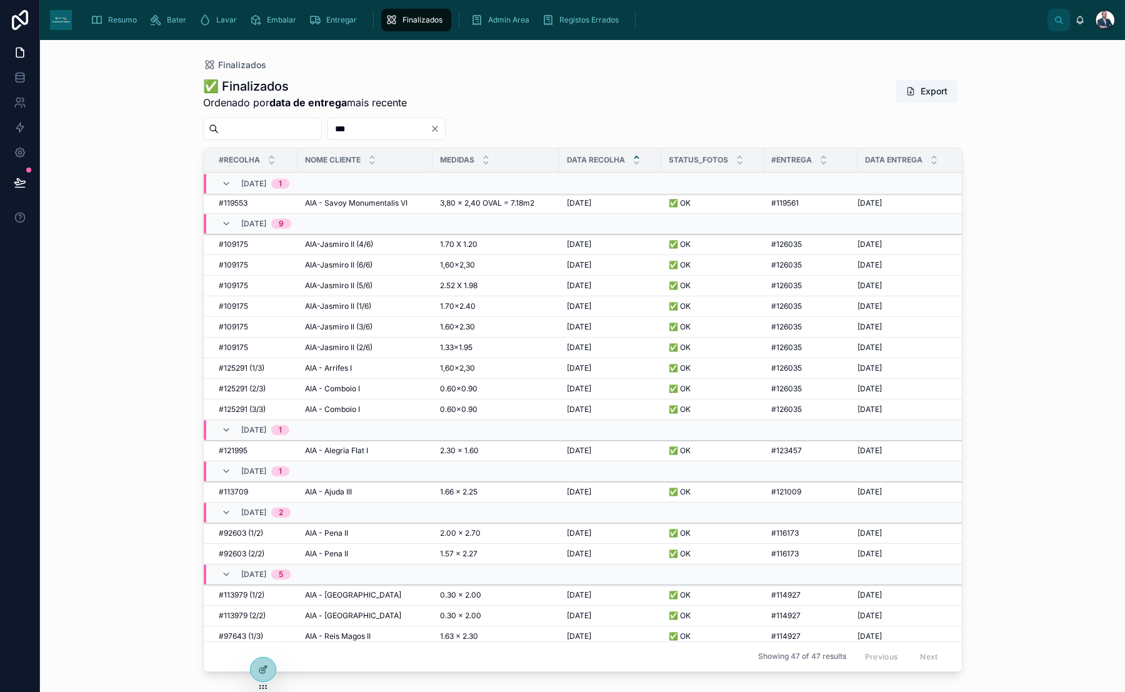
click at [372, 301] on div "AIA-Jasmiro II (1/6) AIA-Jasmiro II (1/6)" at bounding box center [365, 306] width 120 height 10
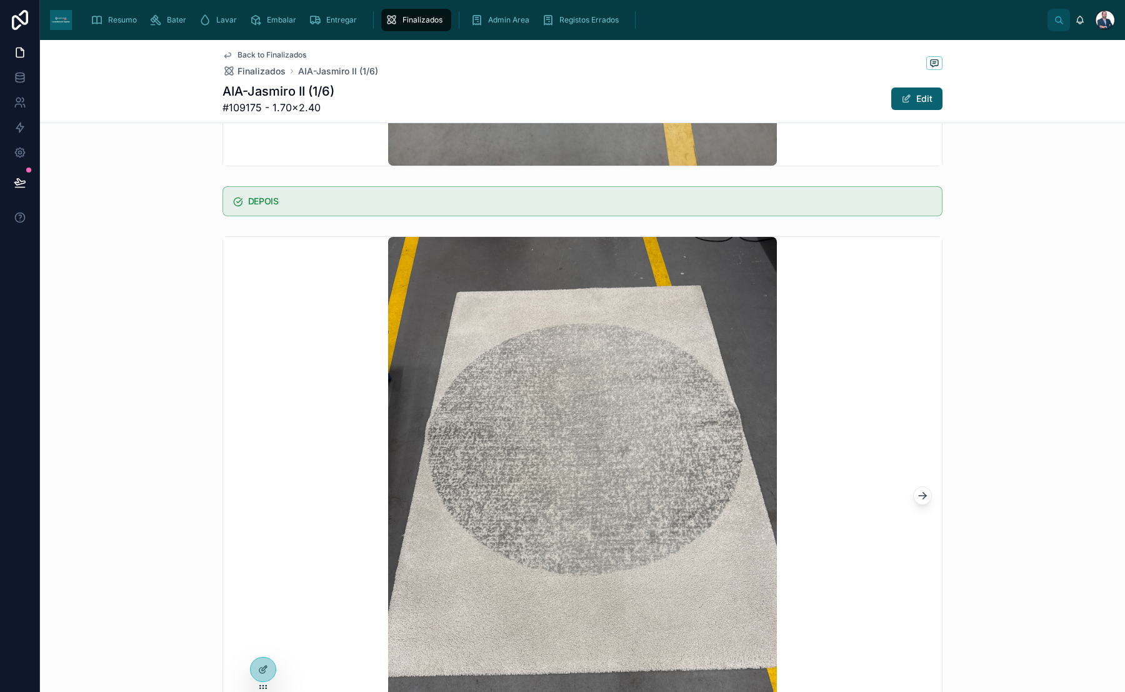
scroll to position [722, 0]
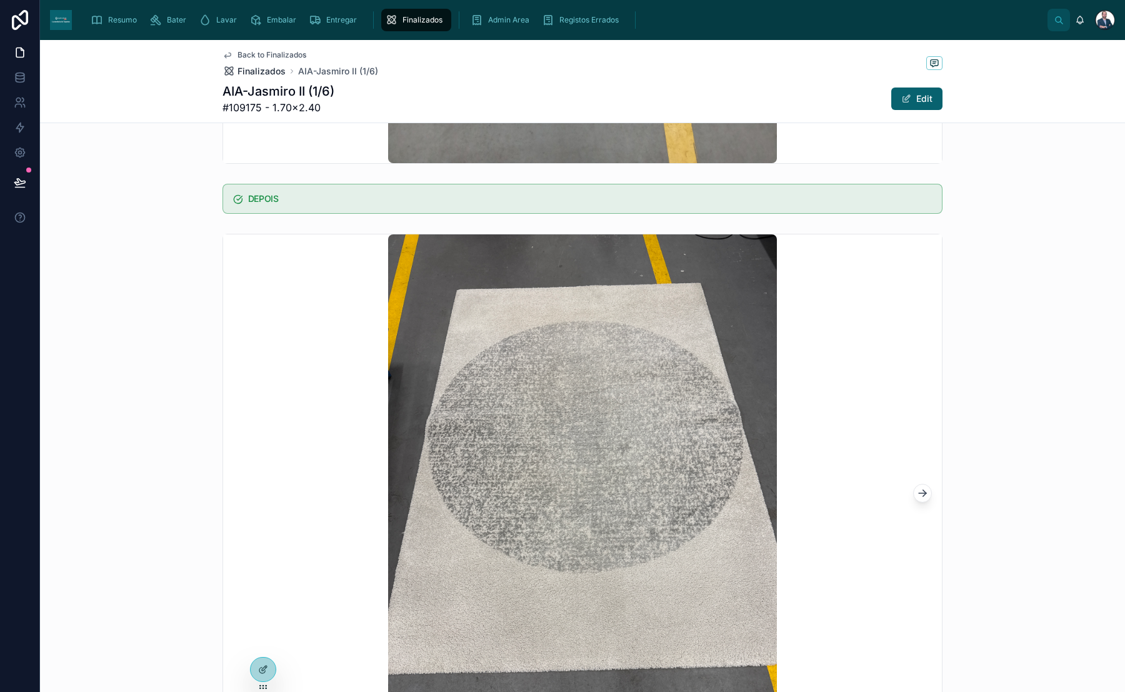
click at [255, 66] on span "Finalizados" at bounding box center [261, 71] width 48 height 12
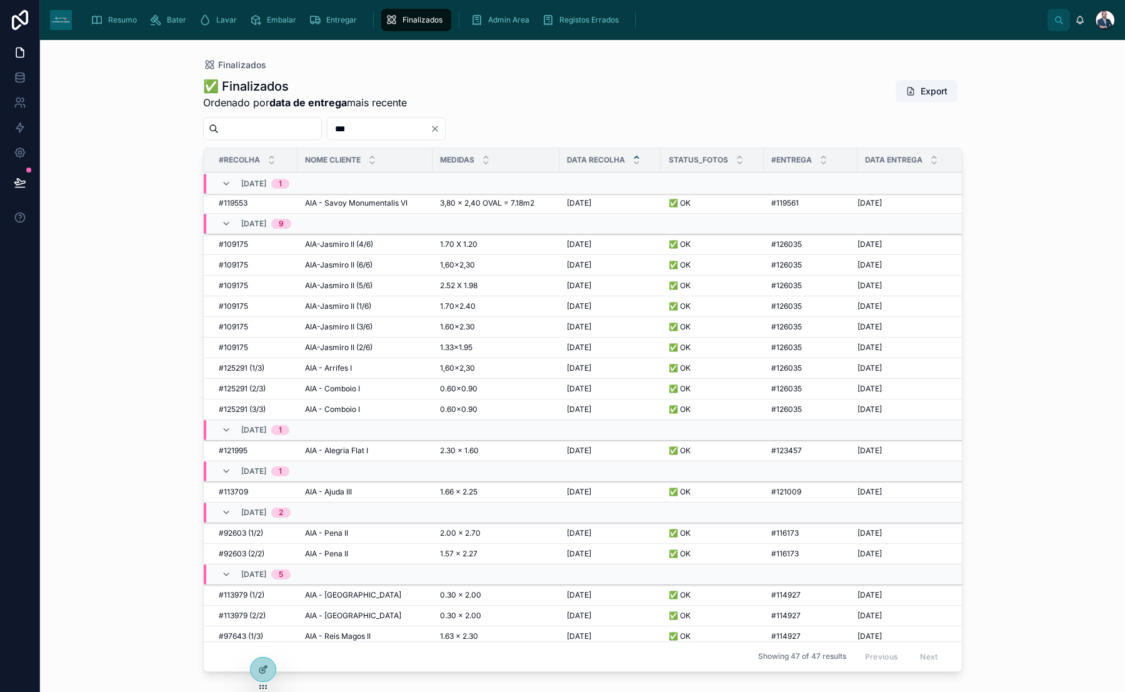
click at [355, 344] on span "AIA-Jasmiro II (2/6)" at bounding box center [338, 347] width 67 height 10
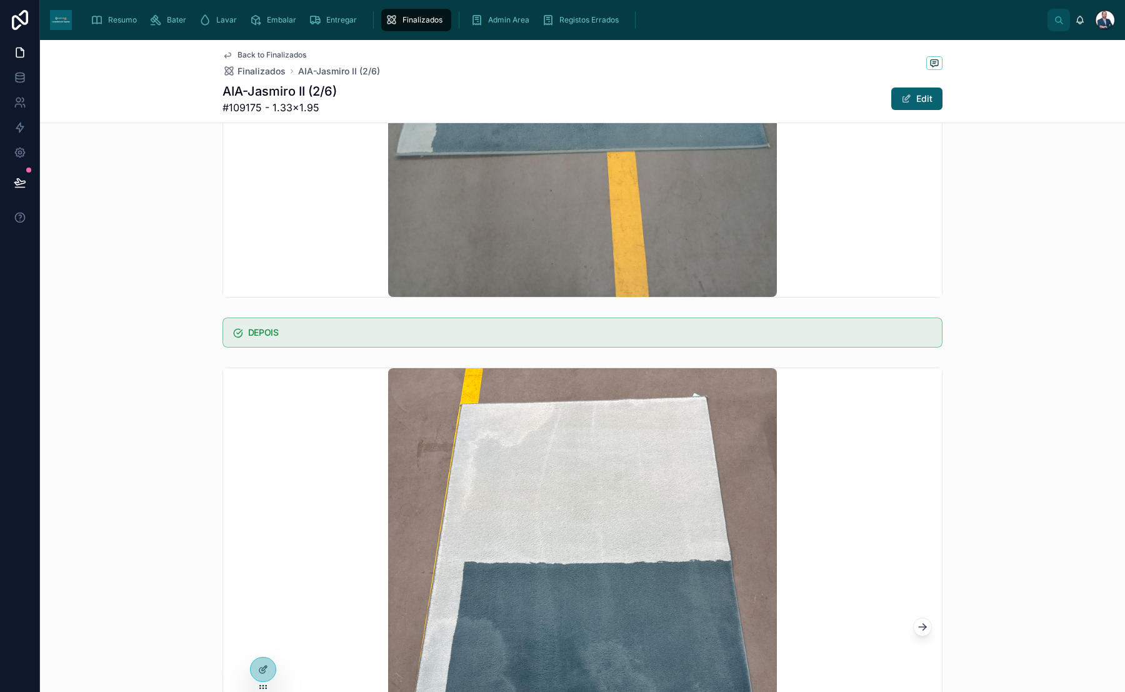
scroll to position [589, 0]
click at [260, 62] on div "Back to Finalizados Finalizados AIA-Jasmiro II (2/6)" at bounding box center [300, 63] width 157 height 27
click at [263, 74] on span "Finalizados" at bounding box center [261, 71] width 48 height 12
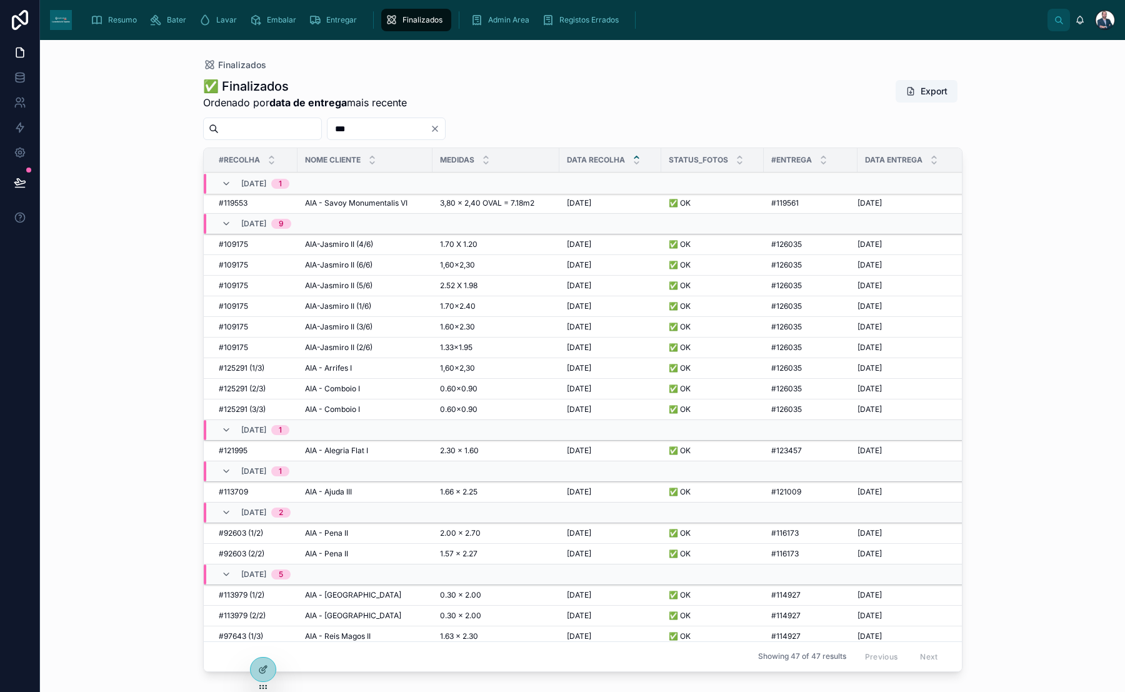
click at [366, 322] on span "AIA-Jasmiro II (3/6)" at bounding box center [338, 327] width 67 height 10
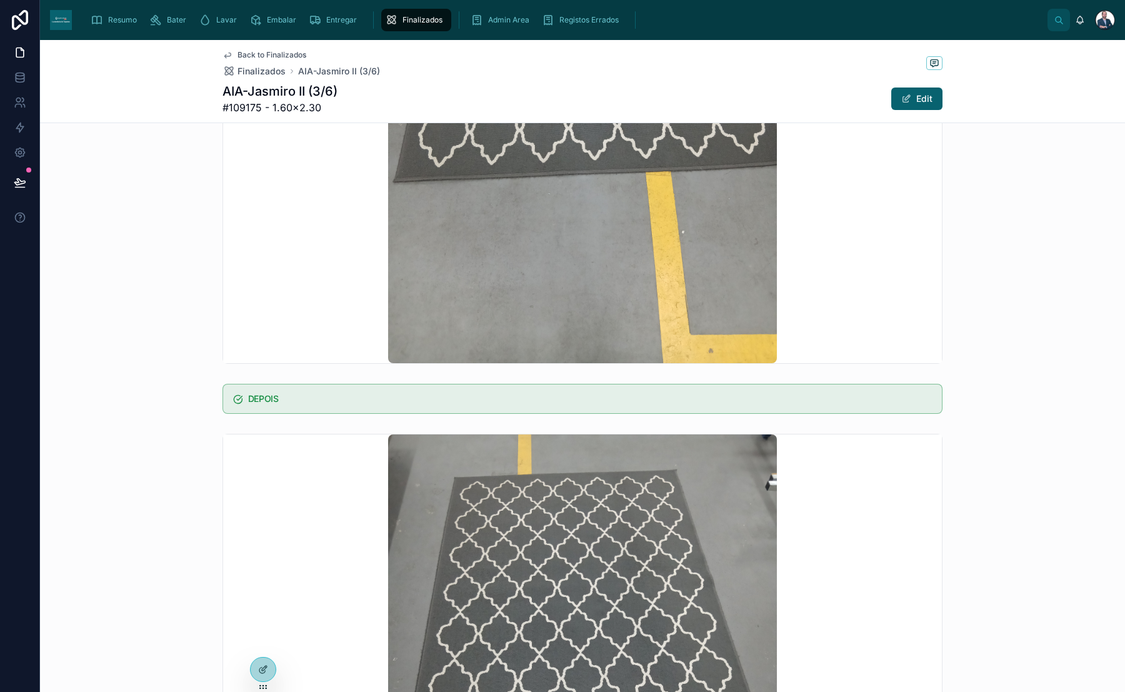
scroll to position [562, 0]
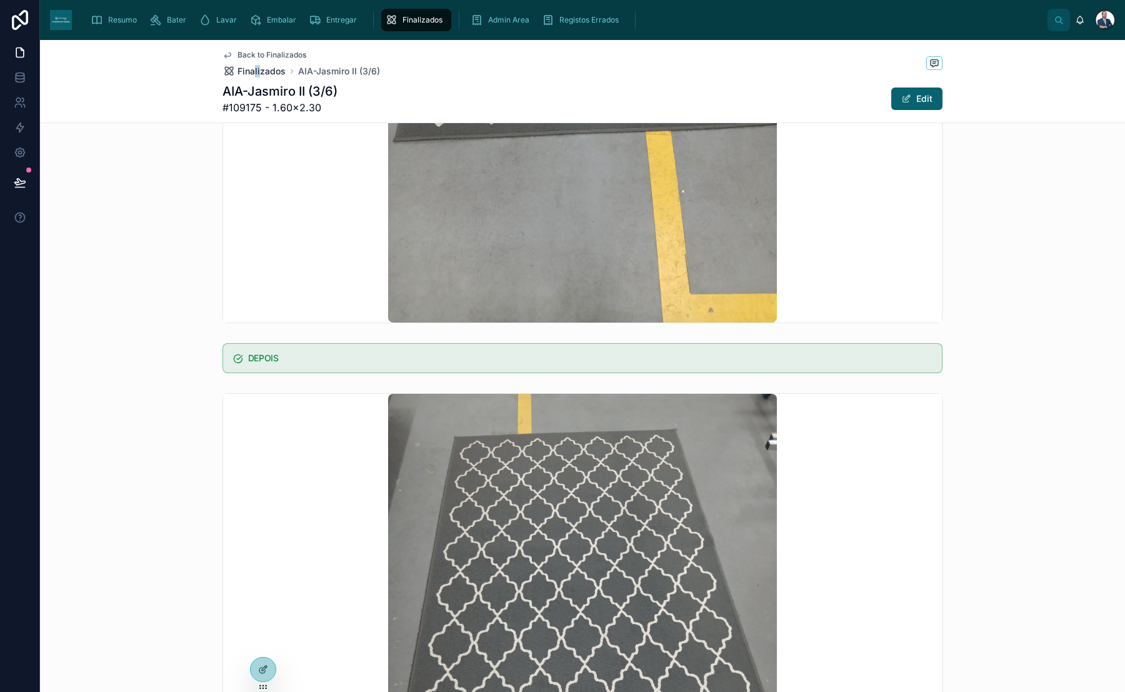
drag, startPoint x: 247, startPoint y: 63, endPoint x: 252, endPoint y: 69, distance: 7.5
click at [252, 69] on div "Back to Finalizados Finalizados AIA-Jasmiro II (3/6)" at bounding box center [300, 63] width 157 height 27
click at [252, 69] on span "Finalizados" at bounding box center [261, 71] width 48 height 12
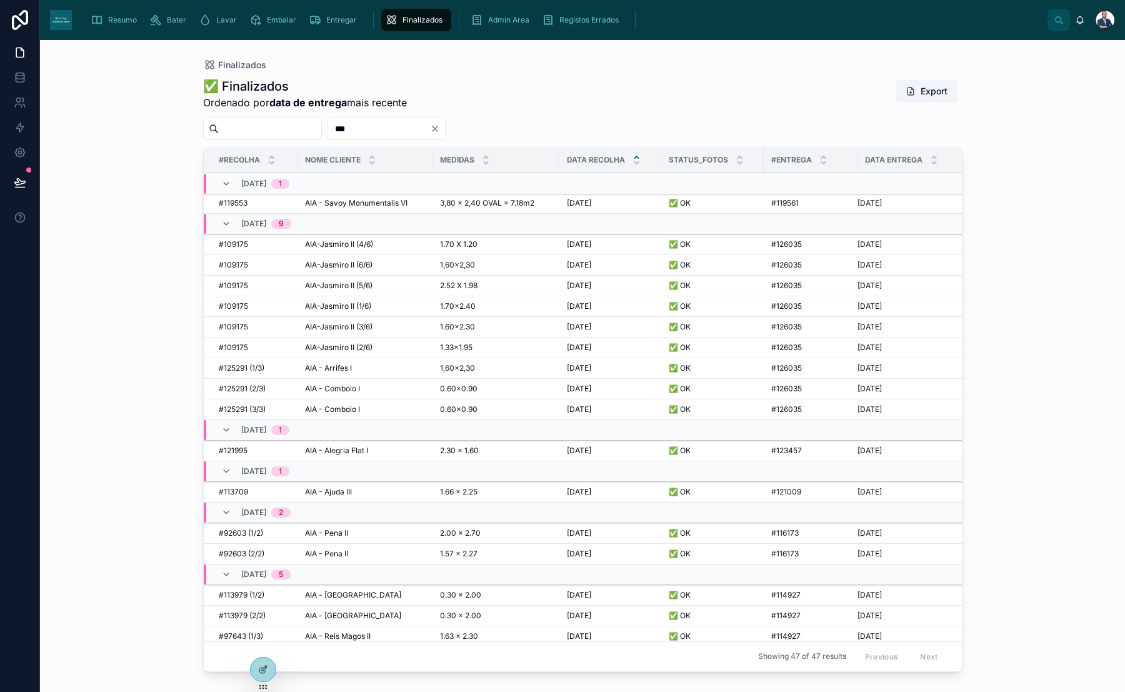
click at [370, 246] on span "AIA-Jasmiro II (4/6)" at bounding box center [339, 244] width 68 height 10
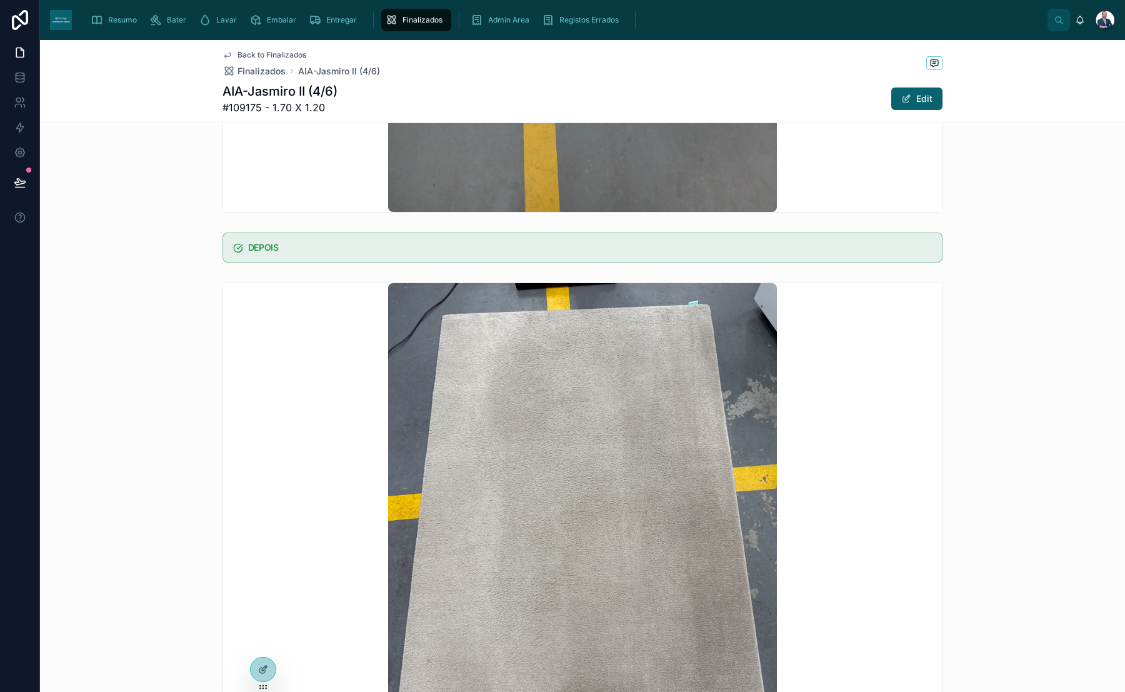
scroll to position [679, 0]
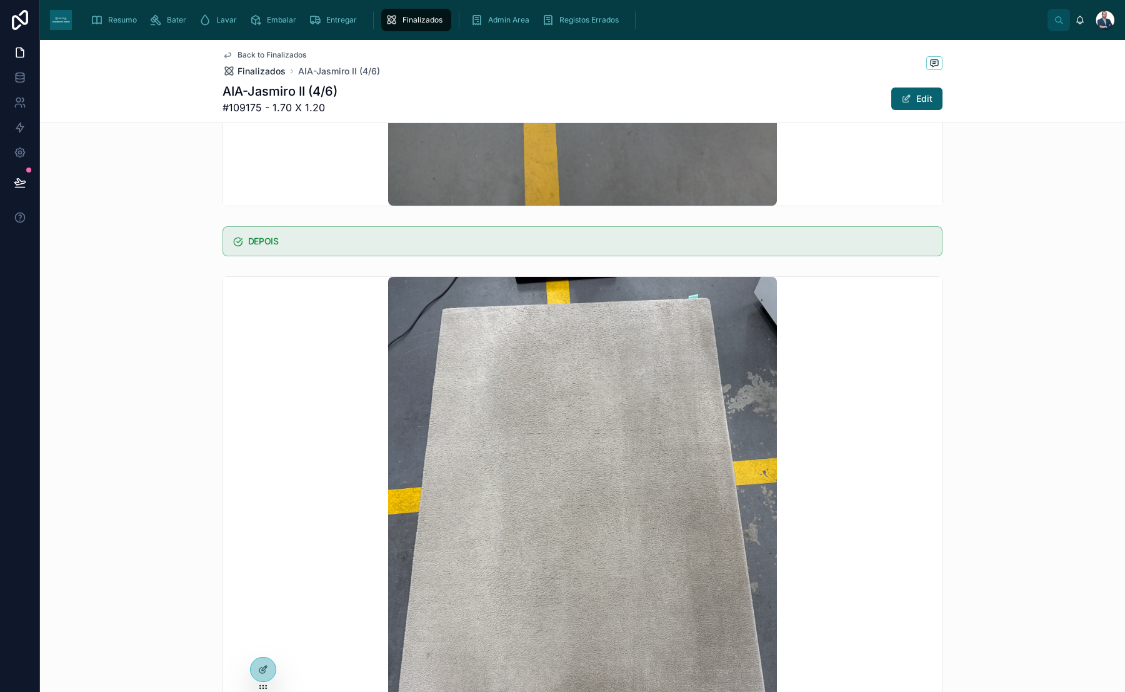
click at [239, 72] on span "Finalizados" at bounding box center [261, 71] width 48 height 12
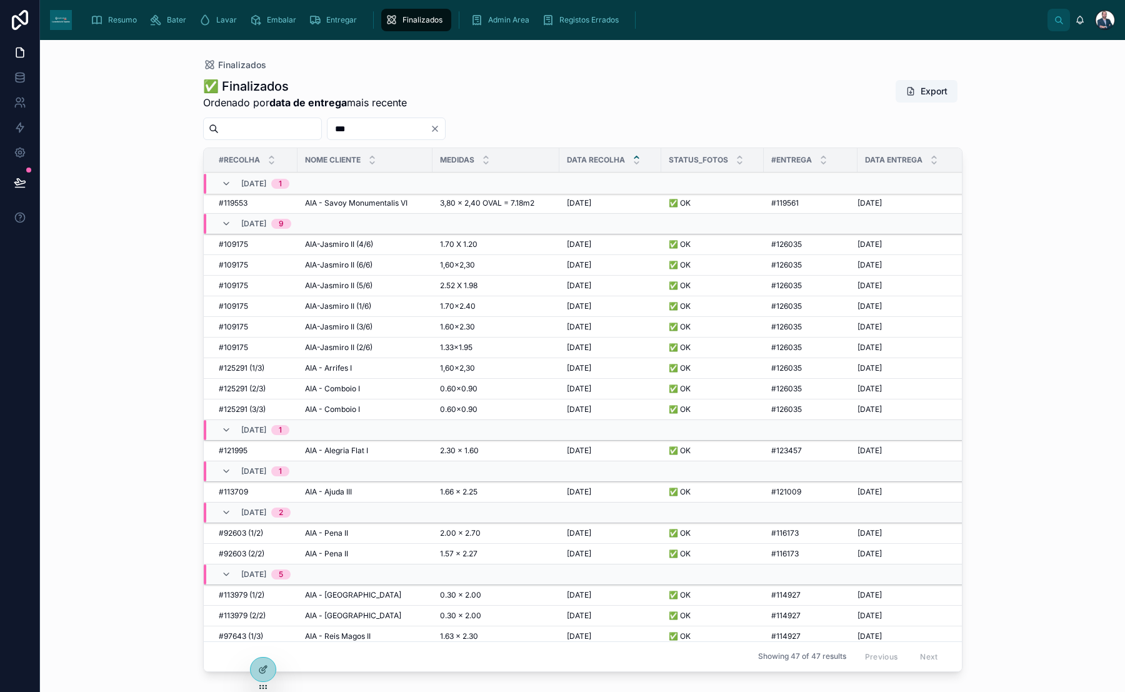
click at [369, 278] on td "AIA-Jasmiro II (5/6) AIA-Jasmiro II (5/6)" at bounding box center [364, 286] width 135 height 21
click at [361, 283] on span "AIA-Jasmiro II (5/6)" at bounding box center [338, 286] width 67 height 10
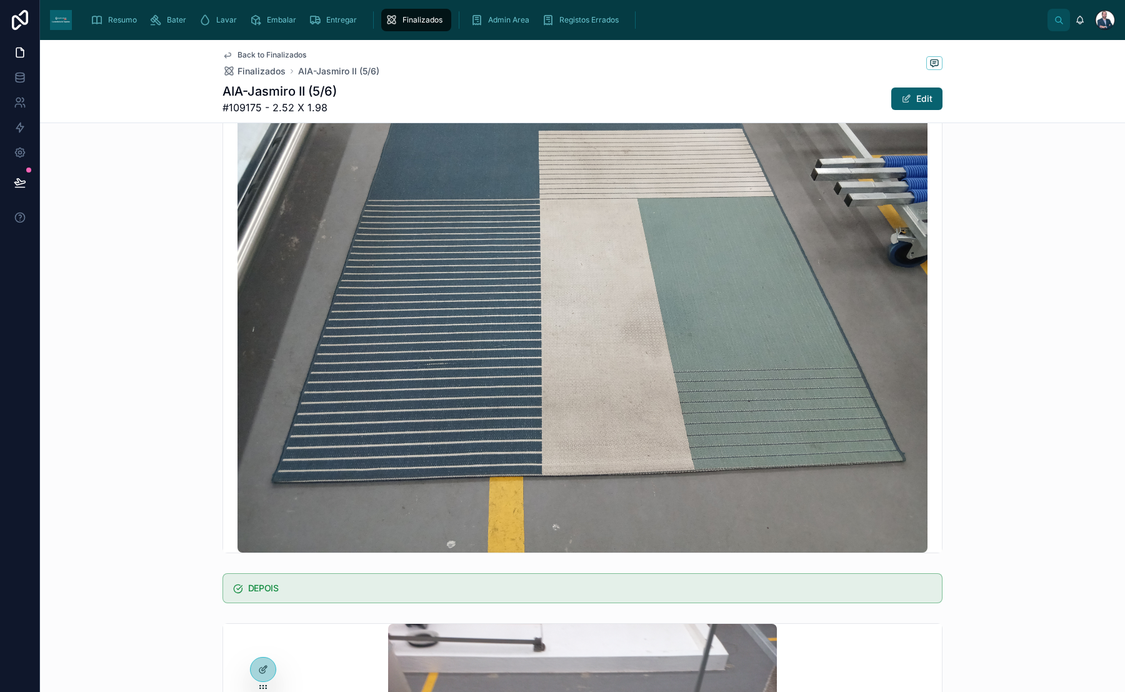
scroll to position [385, 0]
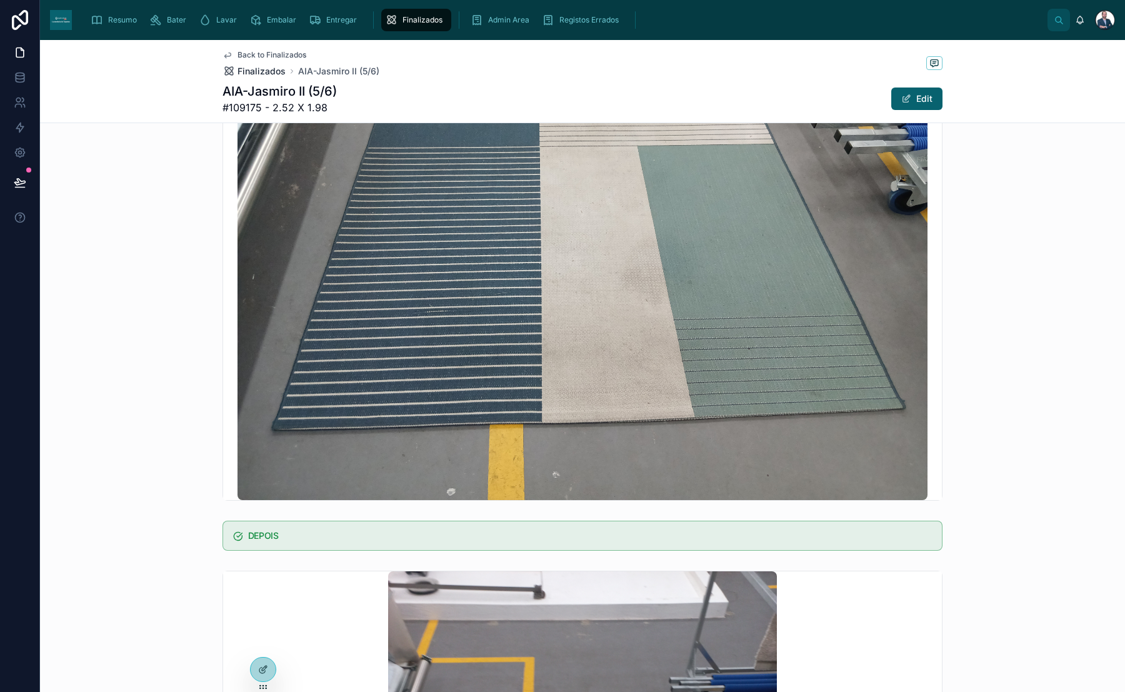
click at [244, 65] on span "Finalizados" at bounding box center [261, 71] width 48 height 12
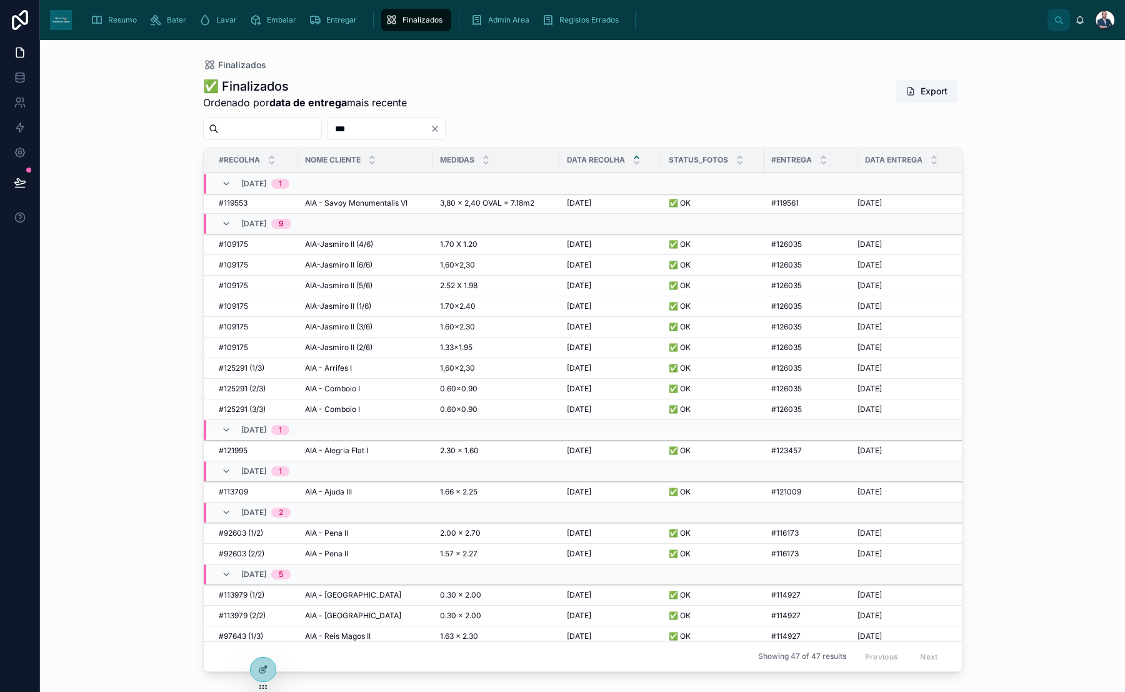
click at [367, 266] on span "AIA-Jasmiro II (6/6)" at bounding box center [338, 265] width 67 height 10
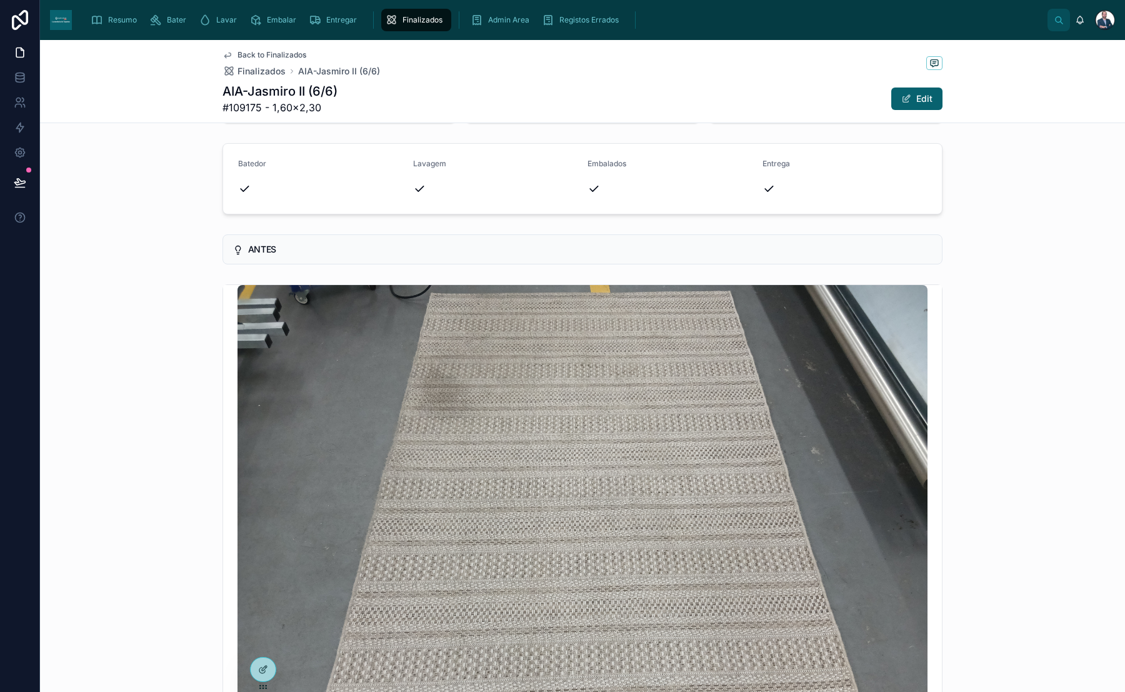
scroll to position [58, 0]
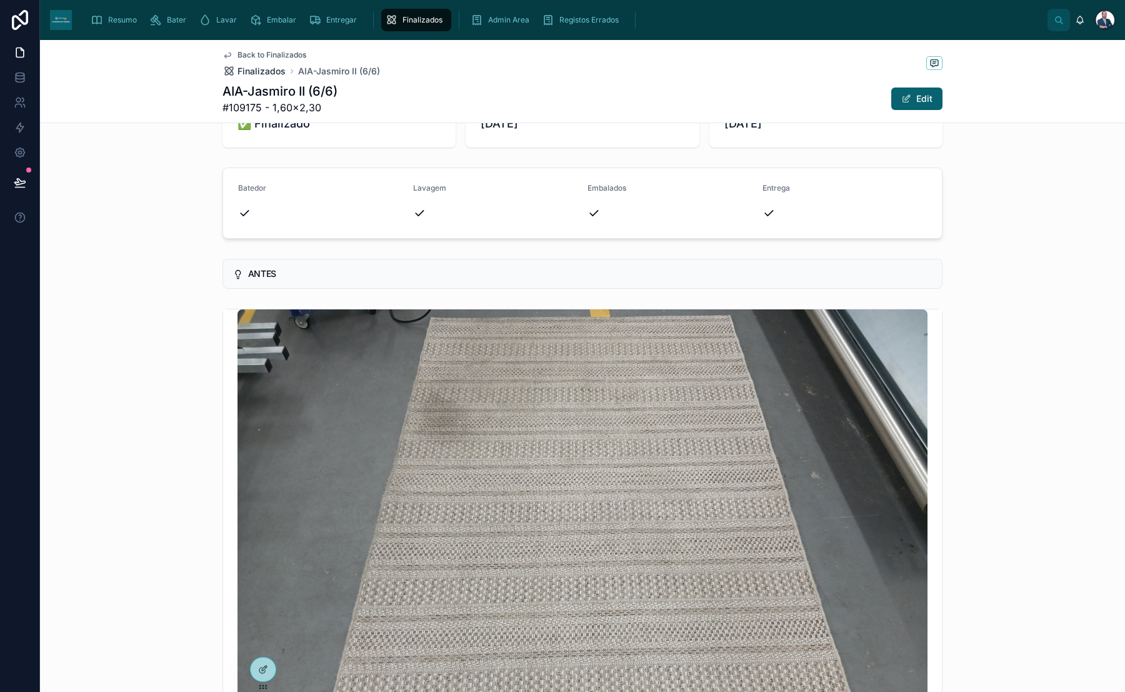
click at [269, 72] on span "Finalizados" at bounding box center [261, 71] width 48 height 12
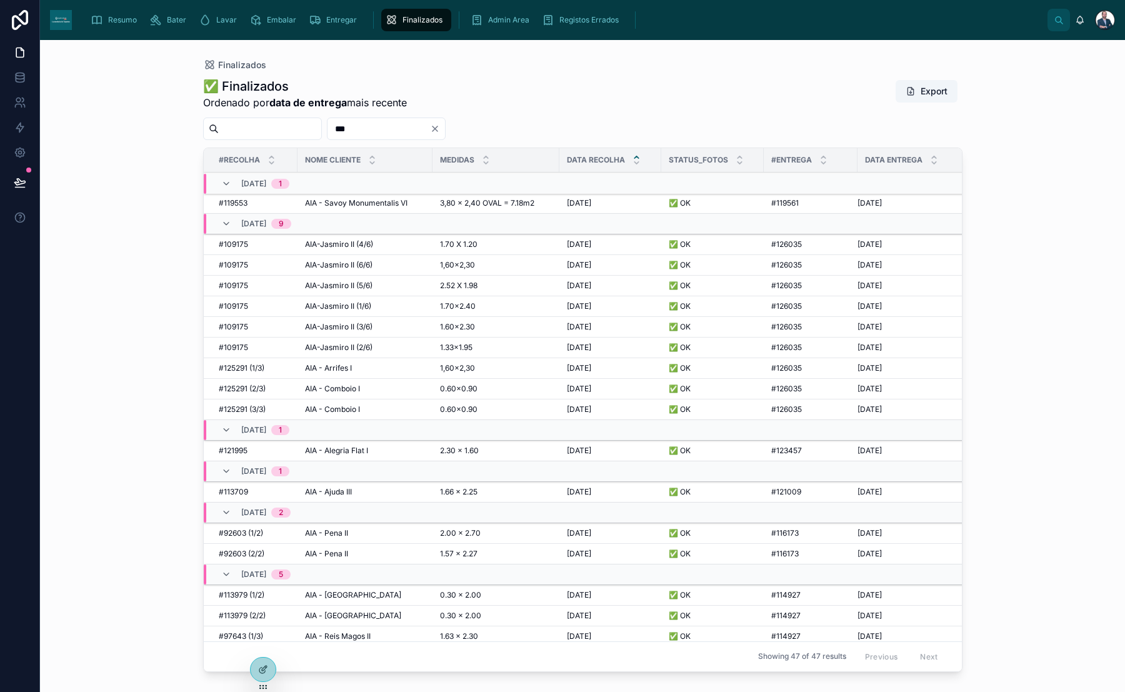
click at [342, 359] on td "AIA - Arrifes I AIA - Arrifes I" at bounding box center [364, 368] width 135 height 21
click at [347, 363] on span "AIA - Arrifes I" at bounding box center [328, 368] width 47 height 10
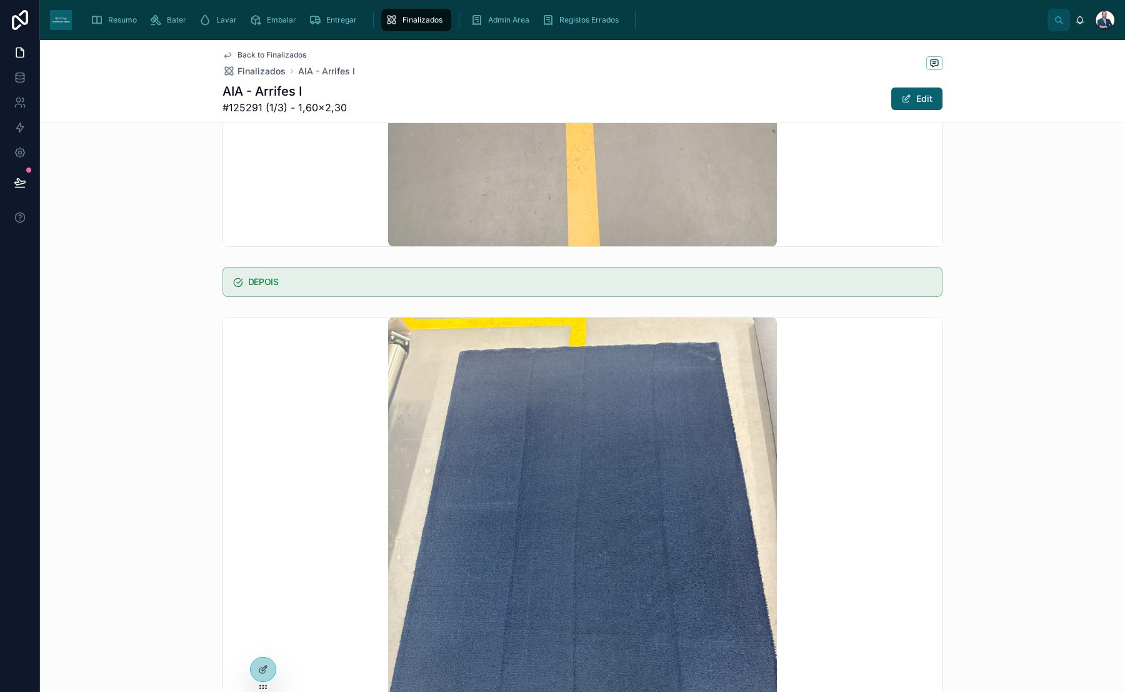
scroll to position [764, 0]
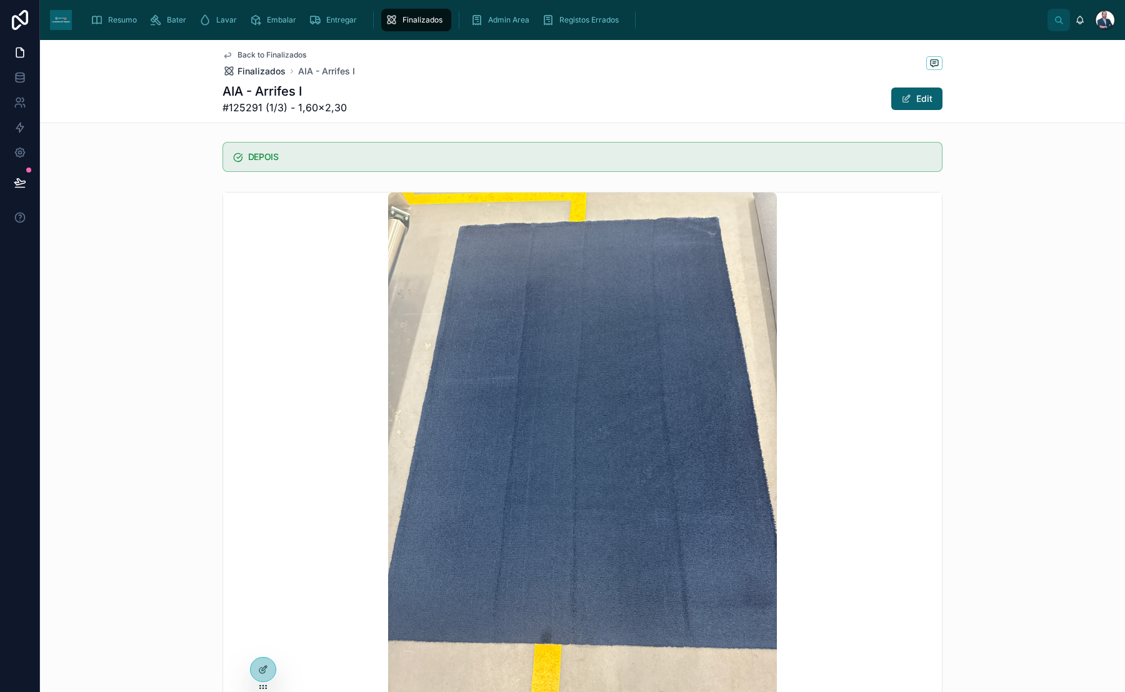
click at [257, 66] on span "Finalizados" at bounding box center [261, 71] width 48 height 12
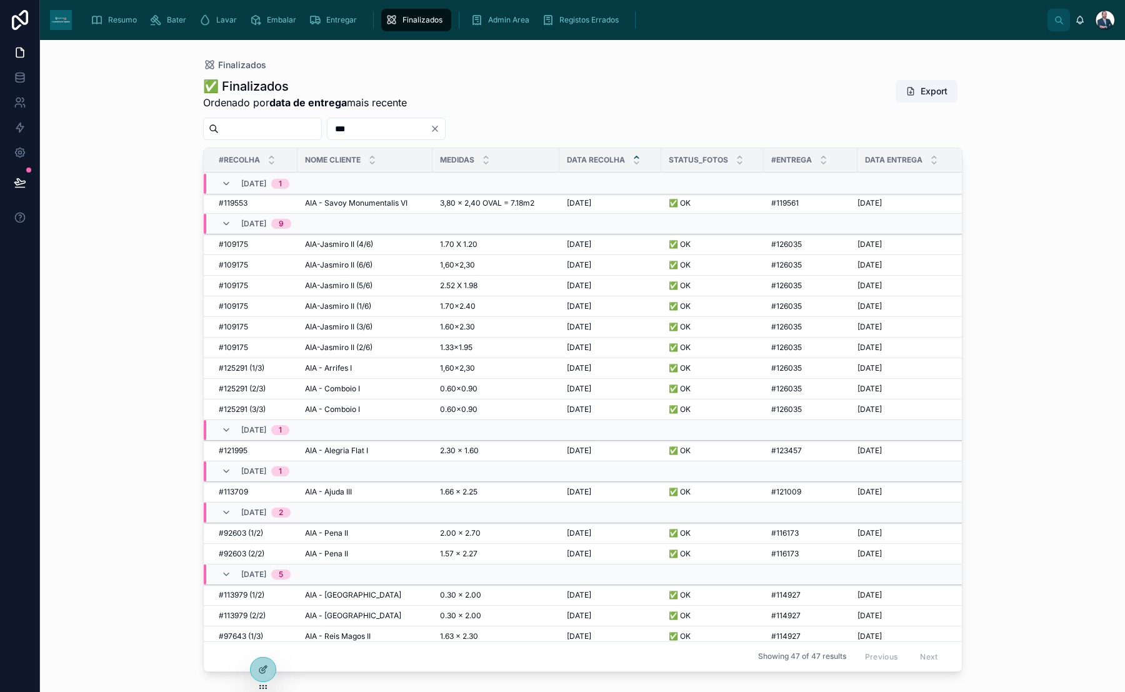
click at [341, 389] on span "AIA - Comboio I" at bounding box center [332, 389] width 55 height 10
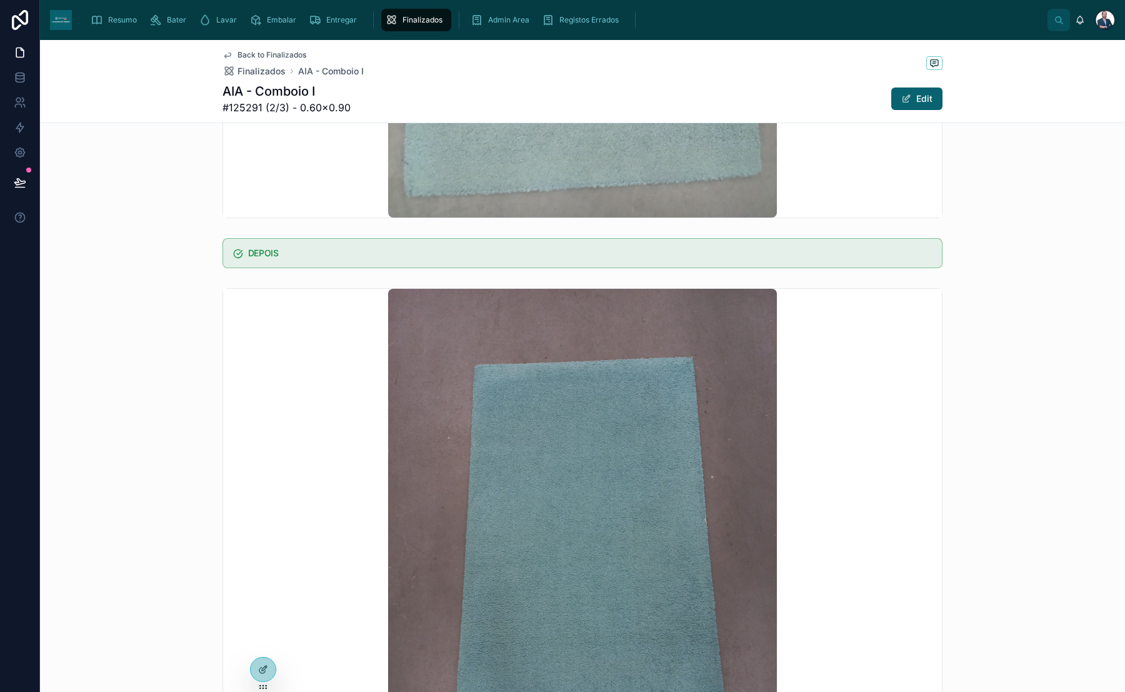
scroll to position [757, 0]
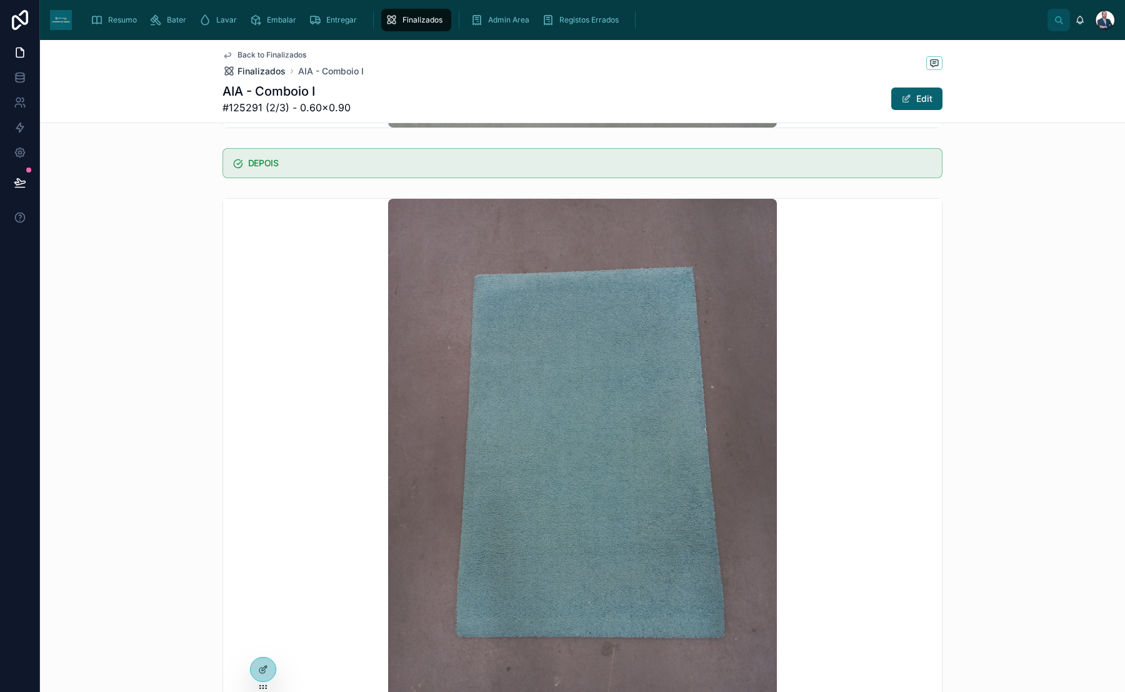
click at [262, 70] on span "Finalizados" at bounding box center [261, 71] width 48 height 12
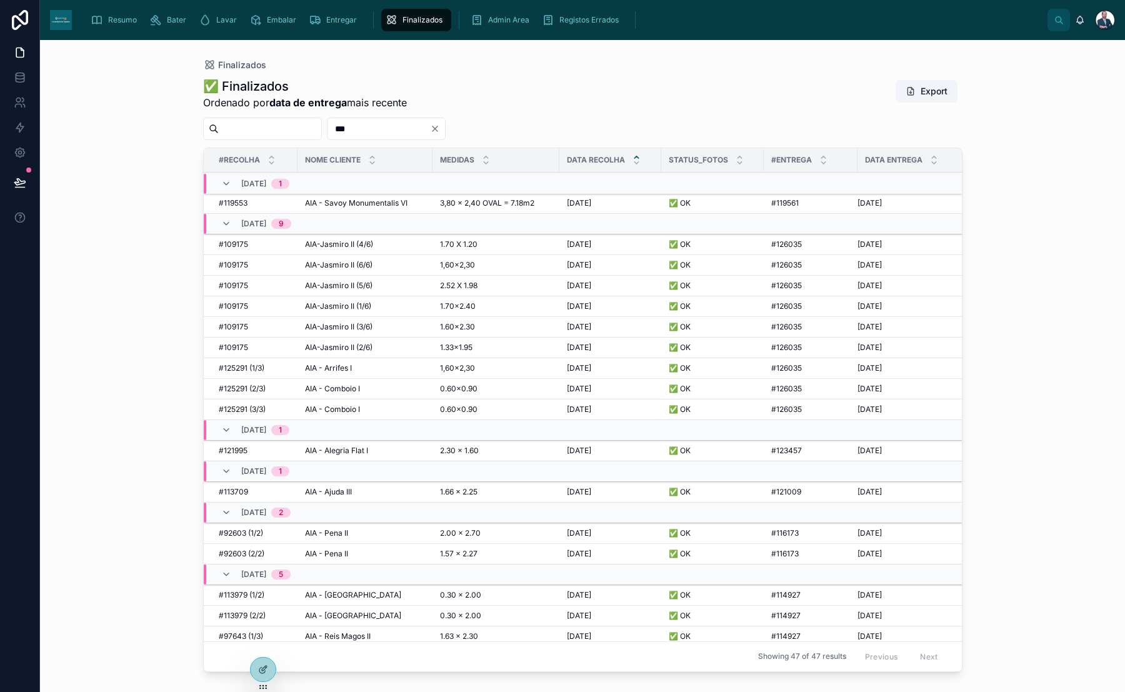
click at [342, 404] on span "AIA - Comboio I" at bounding box center [332, 409] width 55 height 10
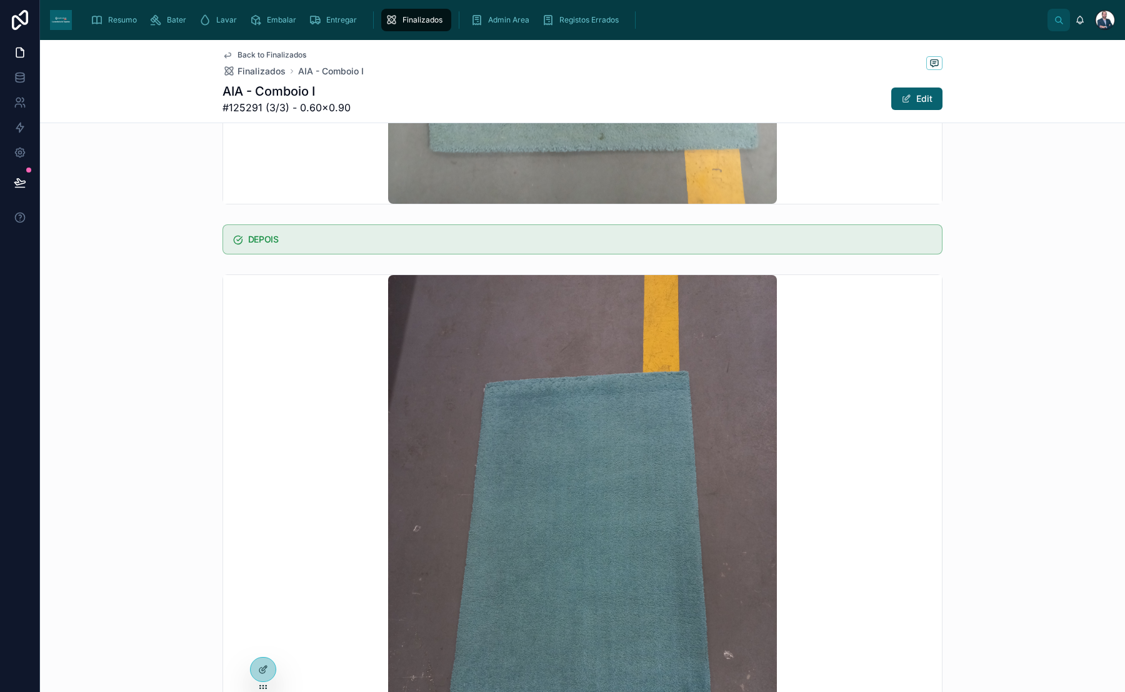
scroll to position [691, 0]
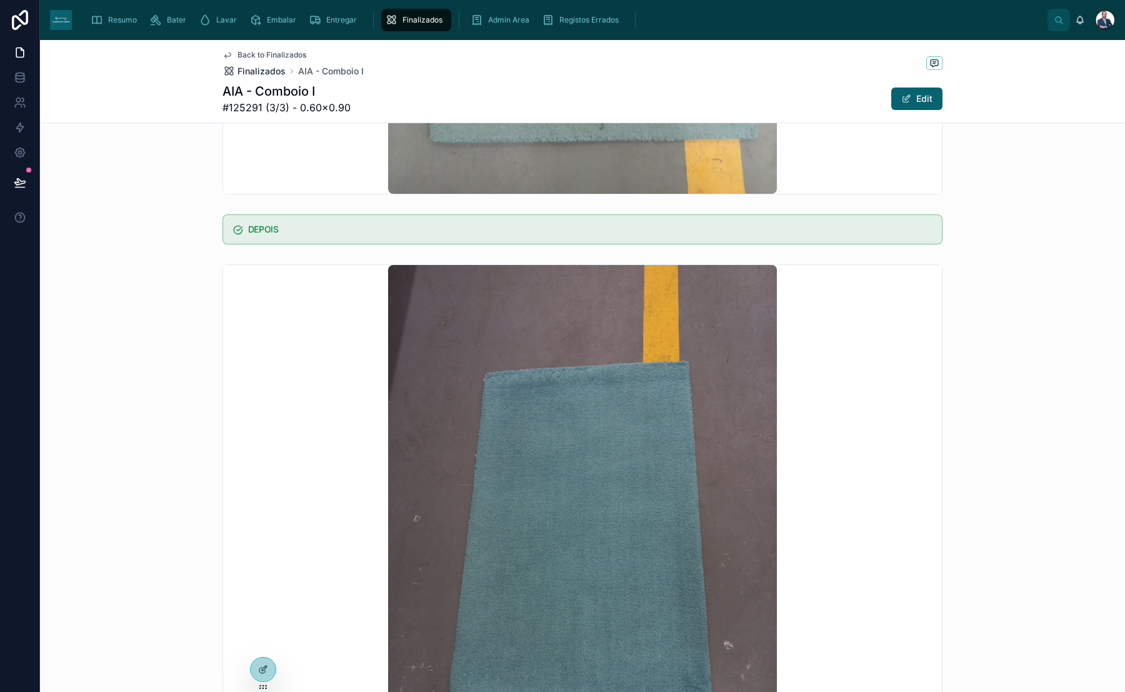
click at [272, 72] on span "Finalizados" at bounding box center [261, 71] width 48 height 12
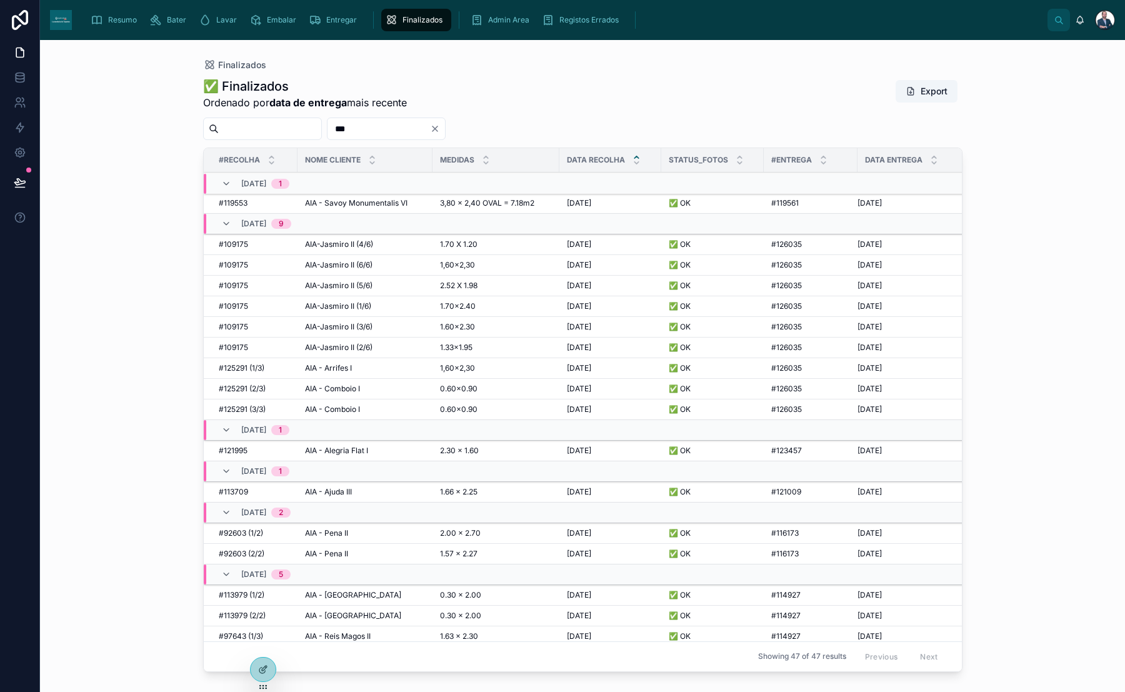
click at [285, 429] on div "[DATE] 1" at bounding box center [265, 430] width 48 height 20
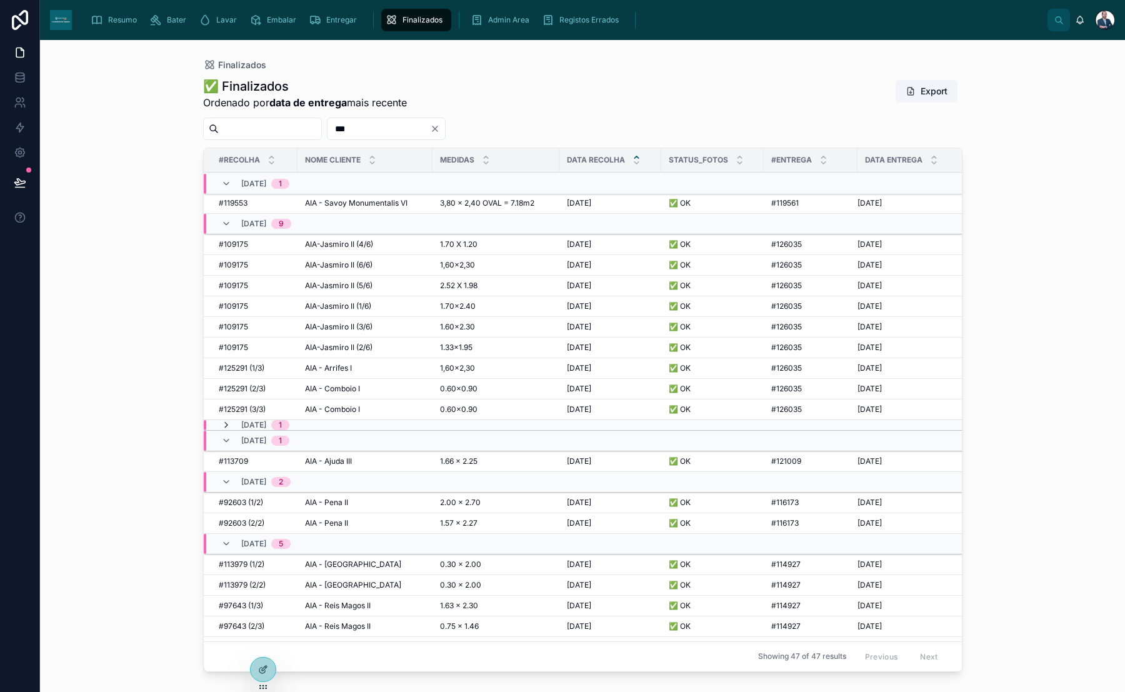
click at [230, 423] on icon at bounding box center [226, 425] width 10 height 10
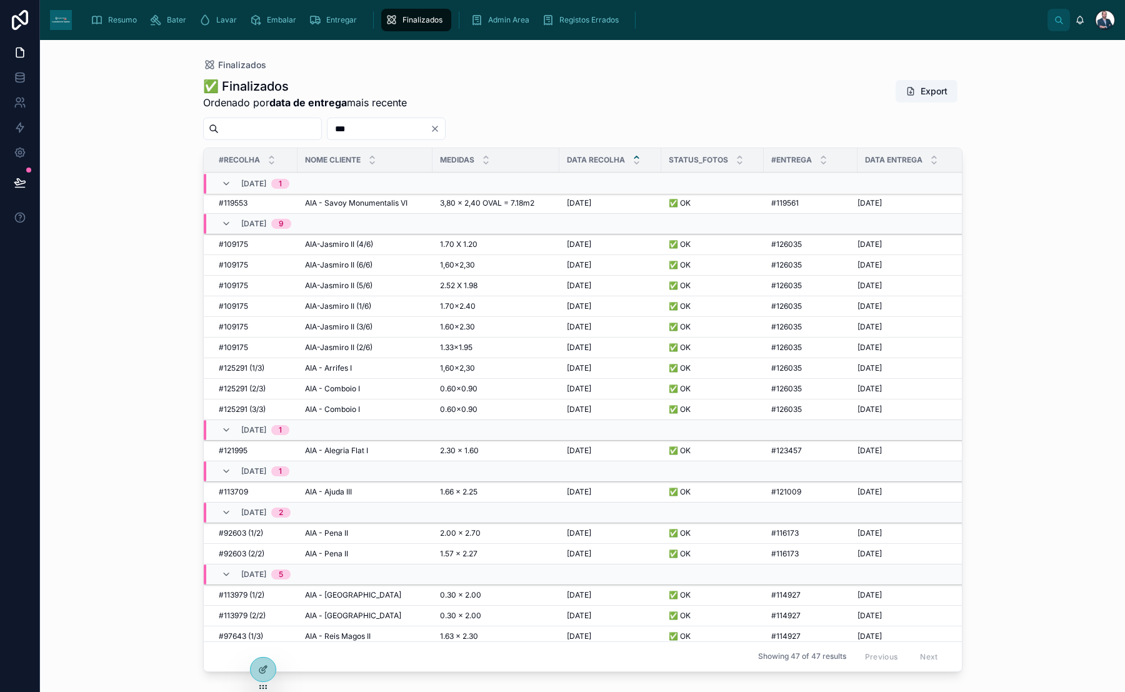
click at [347, 406] on span "AIA - Comboio I" at bounding box center [332, 409] width 55 height 10
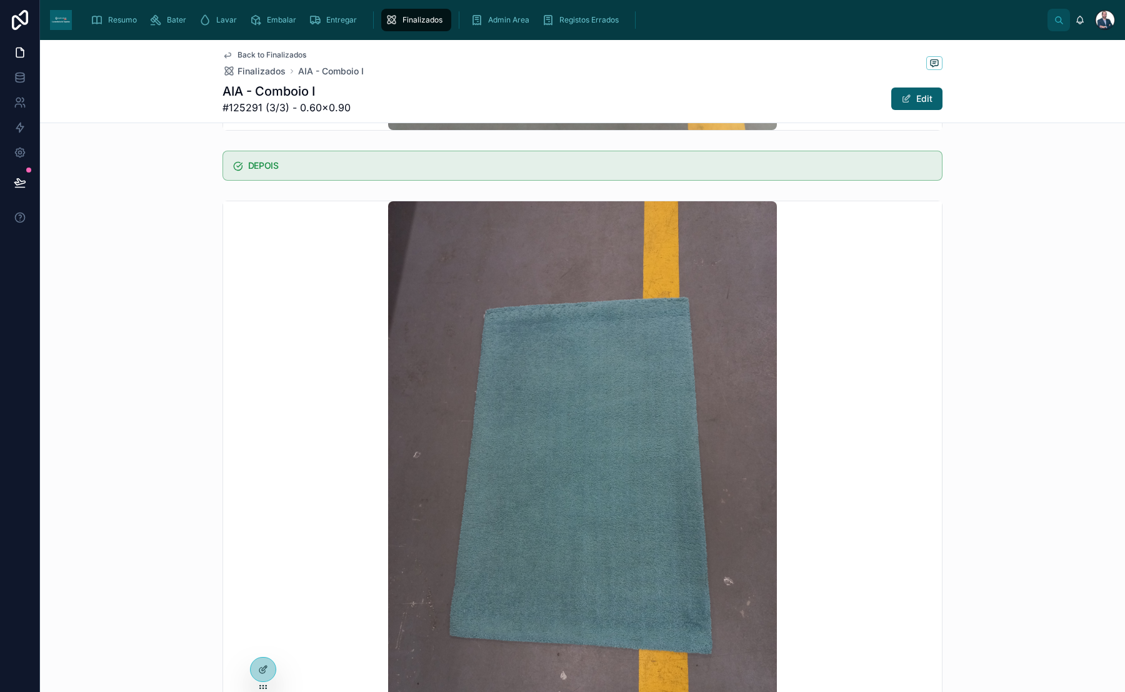
scroll to position [757, 0]
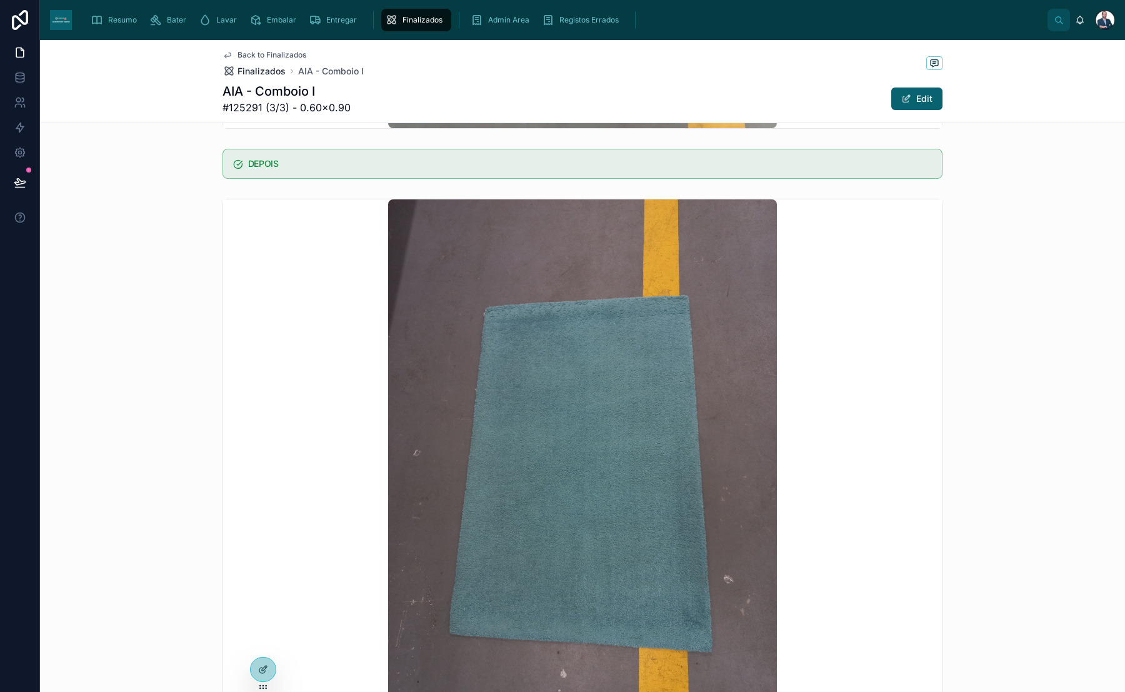
click at [242, 72] on span "Finalizados" at bounding box center [261, 71] width 48 height 12
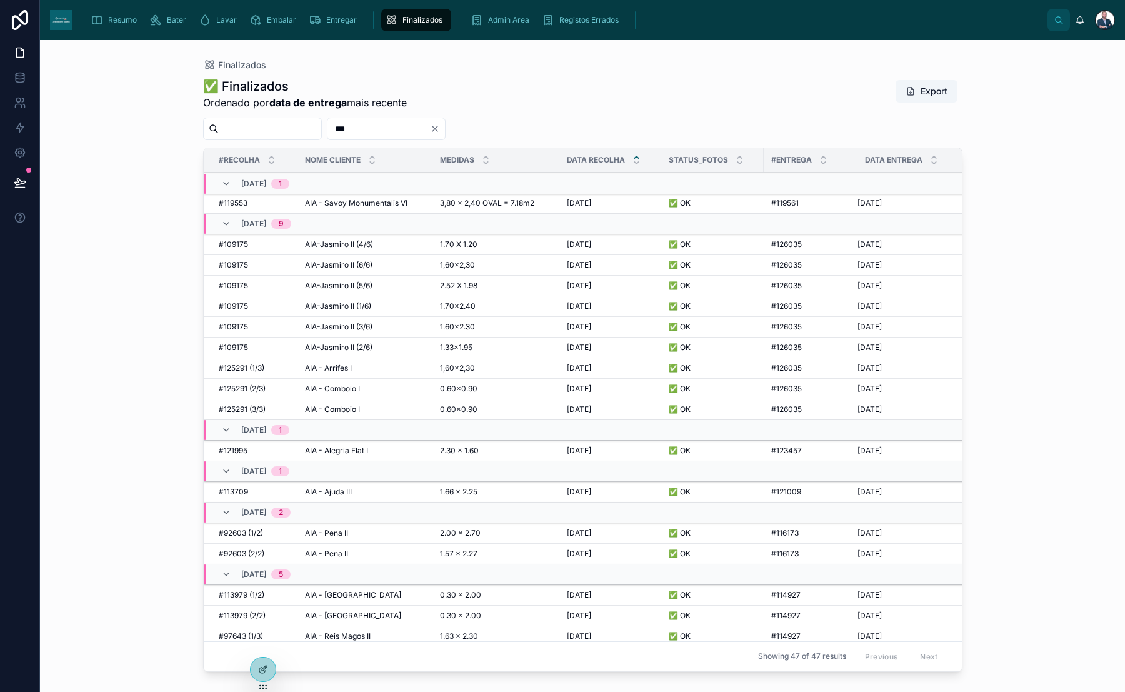
click at [412, 126] on input "***" at bounding box center [378, 128] width 102 height 17
type input "*"
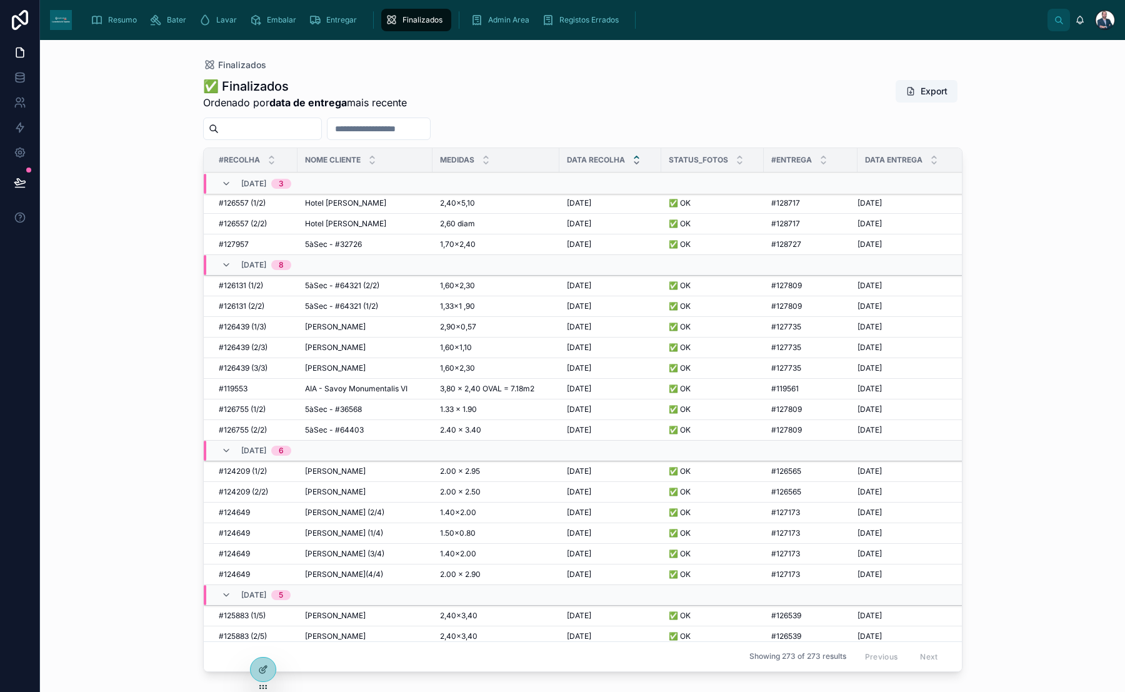
click at [632, 159] on icon at bounding box center [636, 163] width 8 height 8
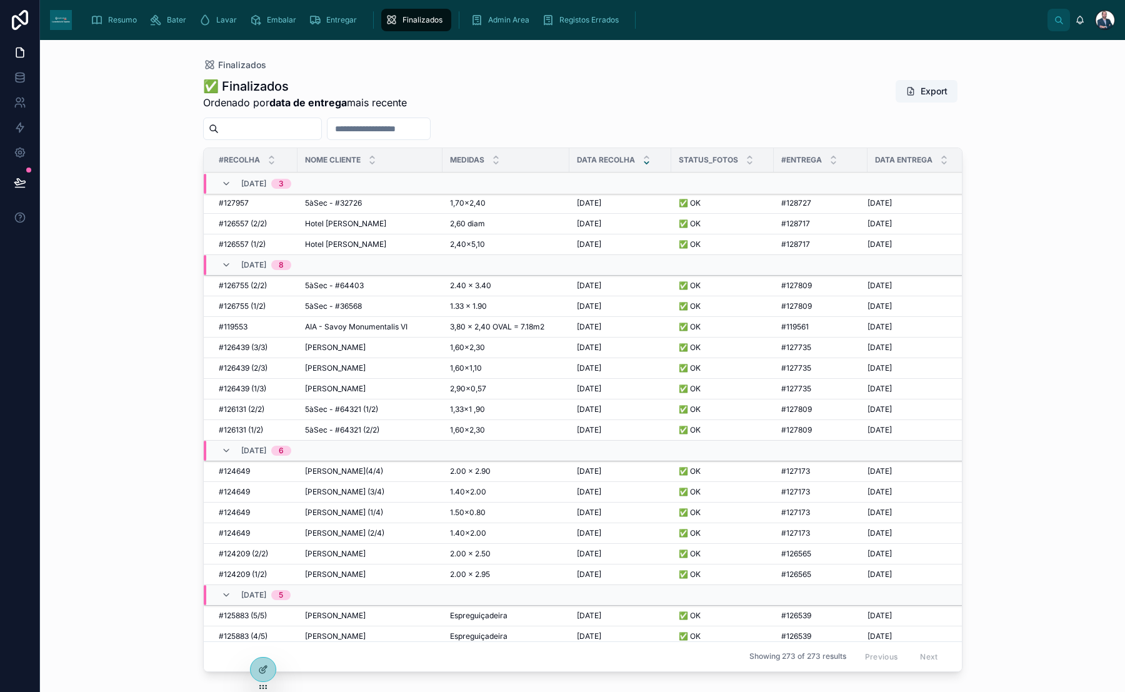
click at [433, 17] on span "Finalizados" at bounding box center [422, 20] width 40 height 10
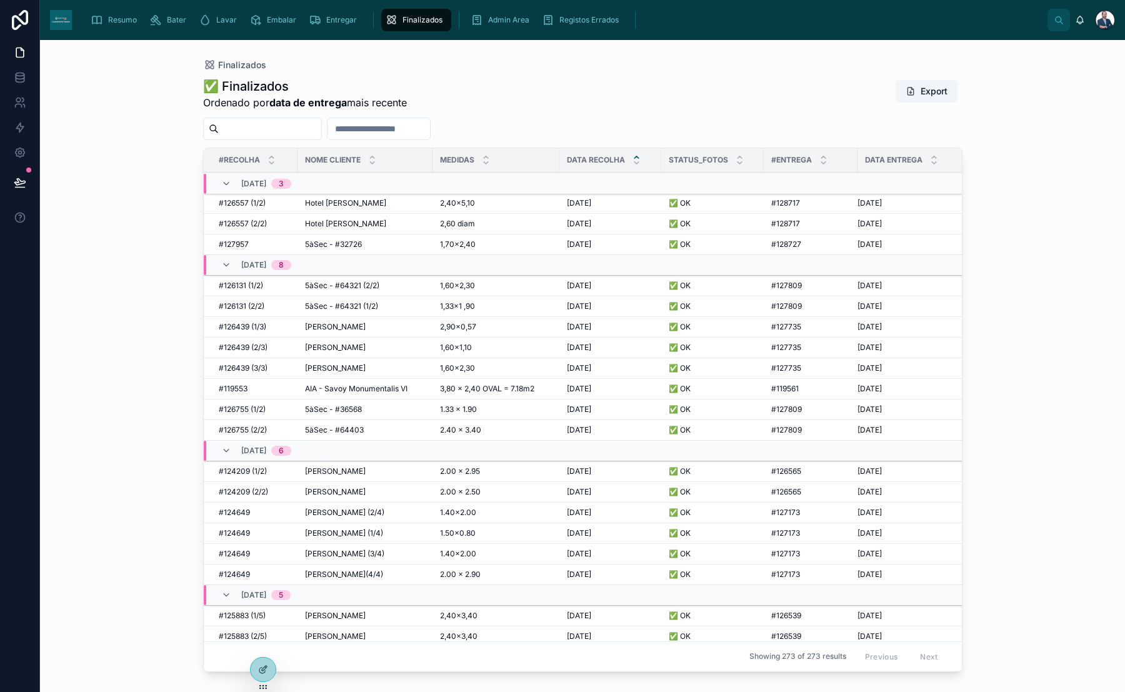
click at [1014, 467] on div "Finalizados ✅ Finalizados Ordenado por data de entrega mais recente Export #Rec…" at bounding box center [582, 366] width 1085 height 652
click at [430, 134] on input "text" at bounding box center [378, 128] width 102 height 17
type input "***"
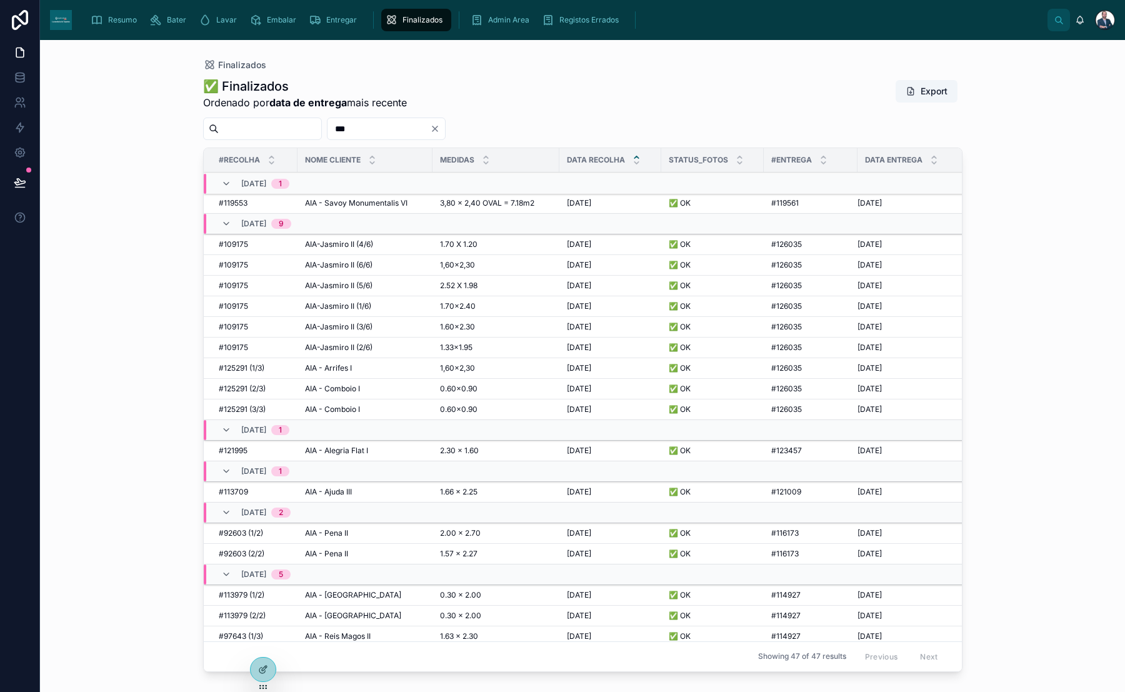
click at [366, 241] on span "AIA-Jasmiro II (4/6)" at bounding box center [339, 244] width 68 height 10
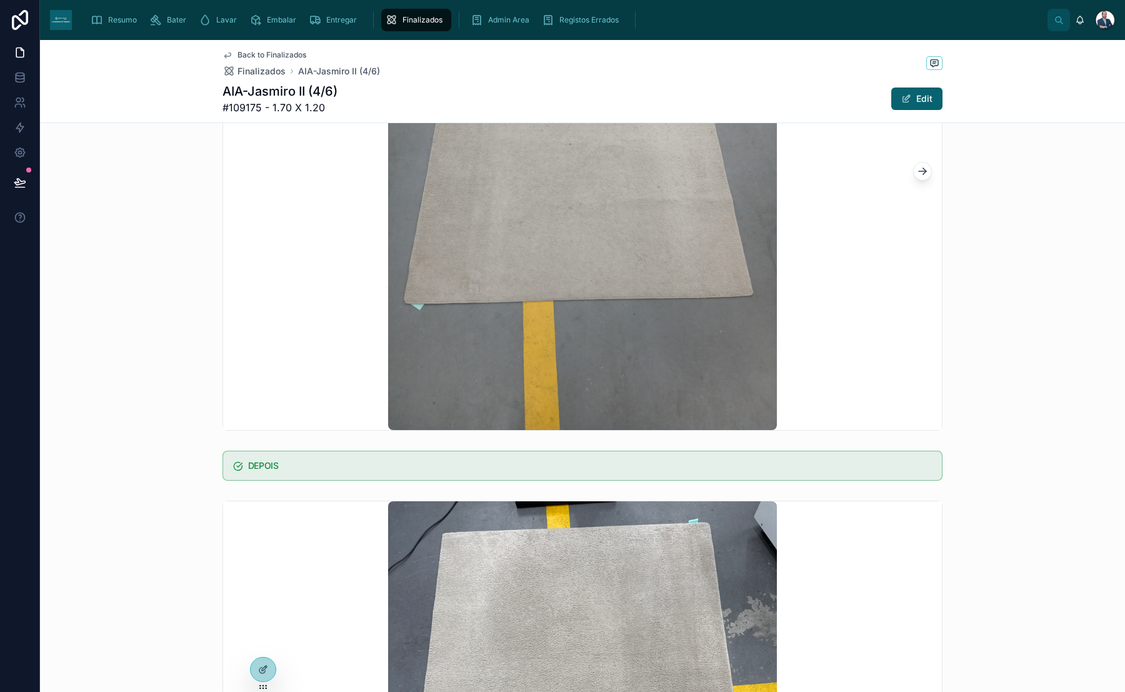
scroll to position [448, 0]
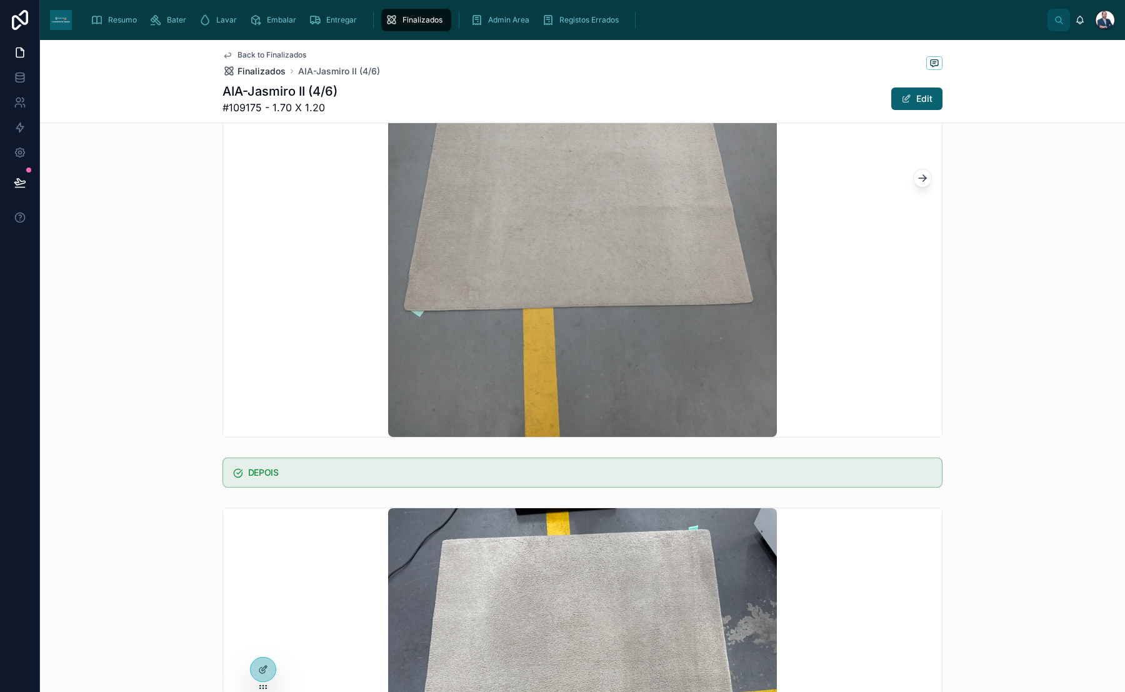
click at [266, 71] on span "Finalizados" at bounding box center [261, 71] width 48 height 12
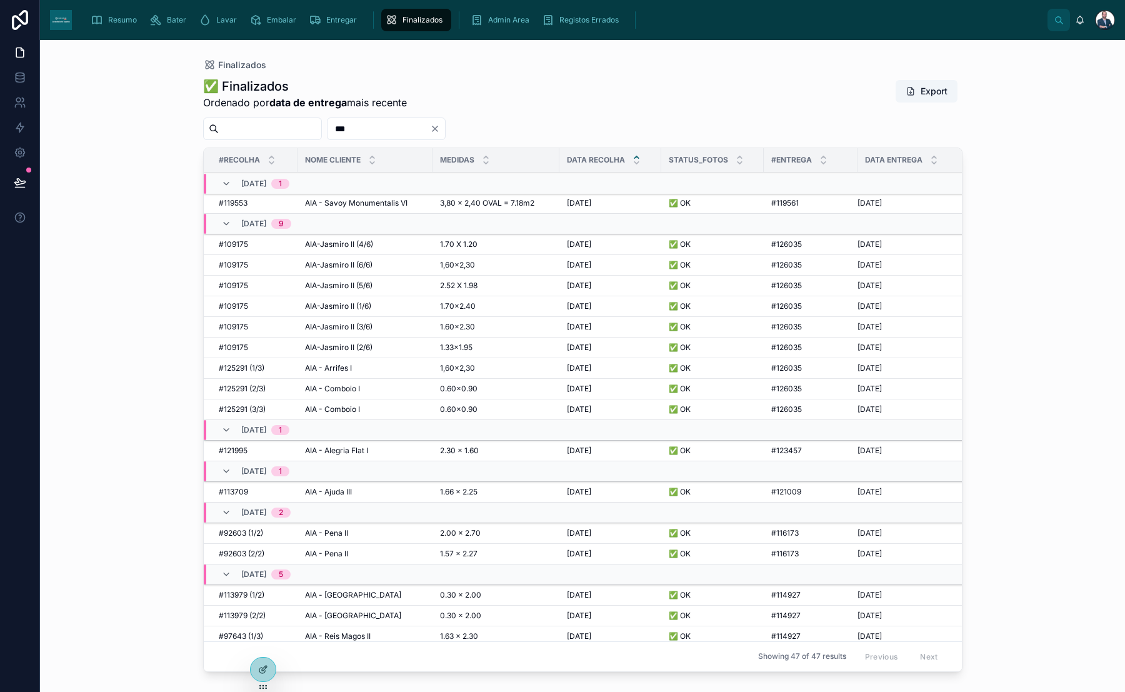
click at [349, 266] on span "AIA-Jasmiro II (6/6)" at bounding box center [338, 265] width 67 height 10
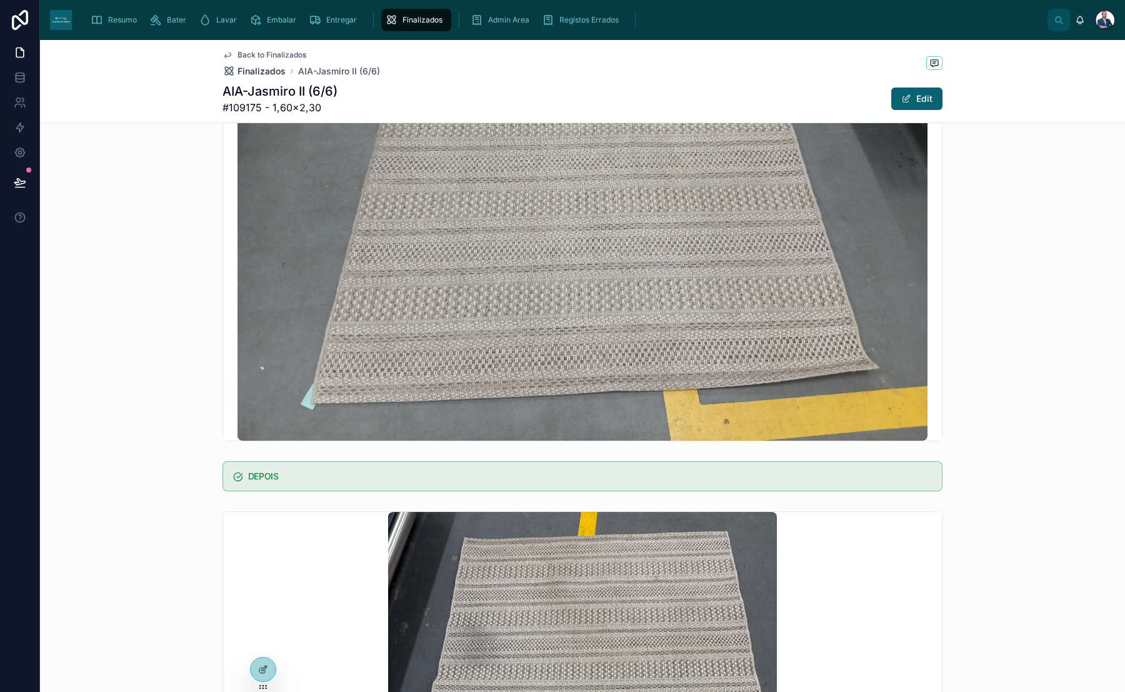
scroll to position [744, 0]
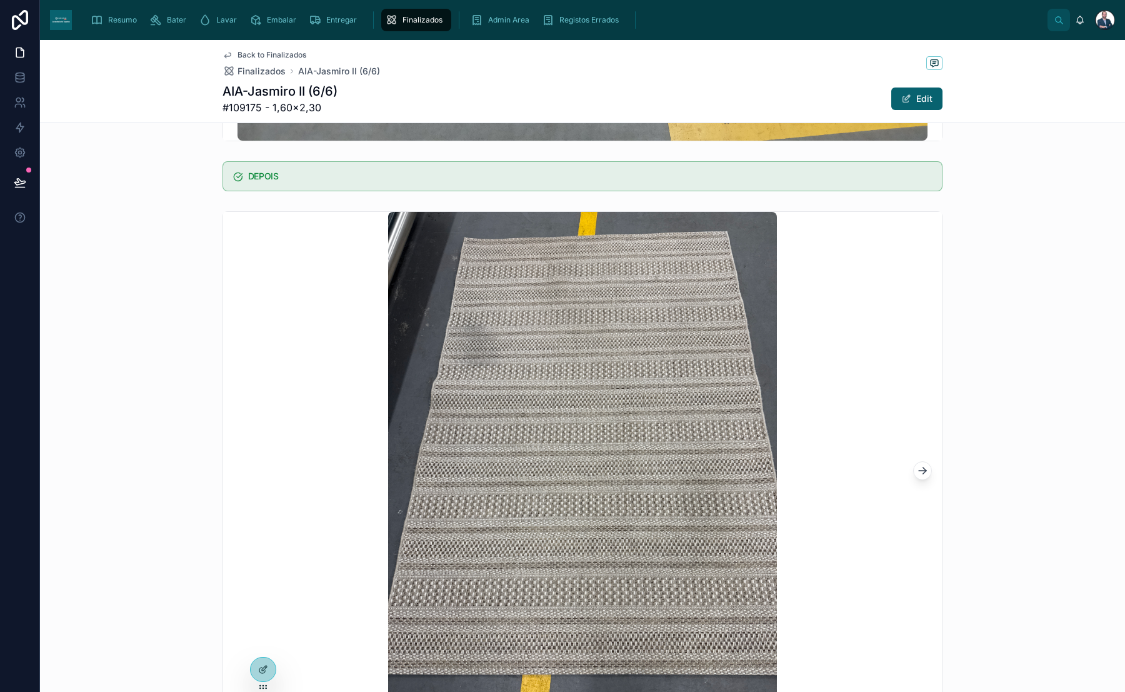
click at [487, 381] on img at bounding box center [582, 470] width 388 height 517
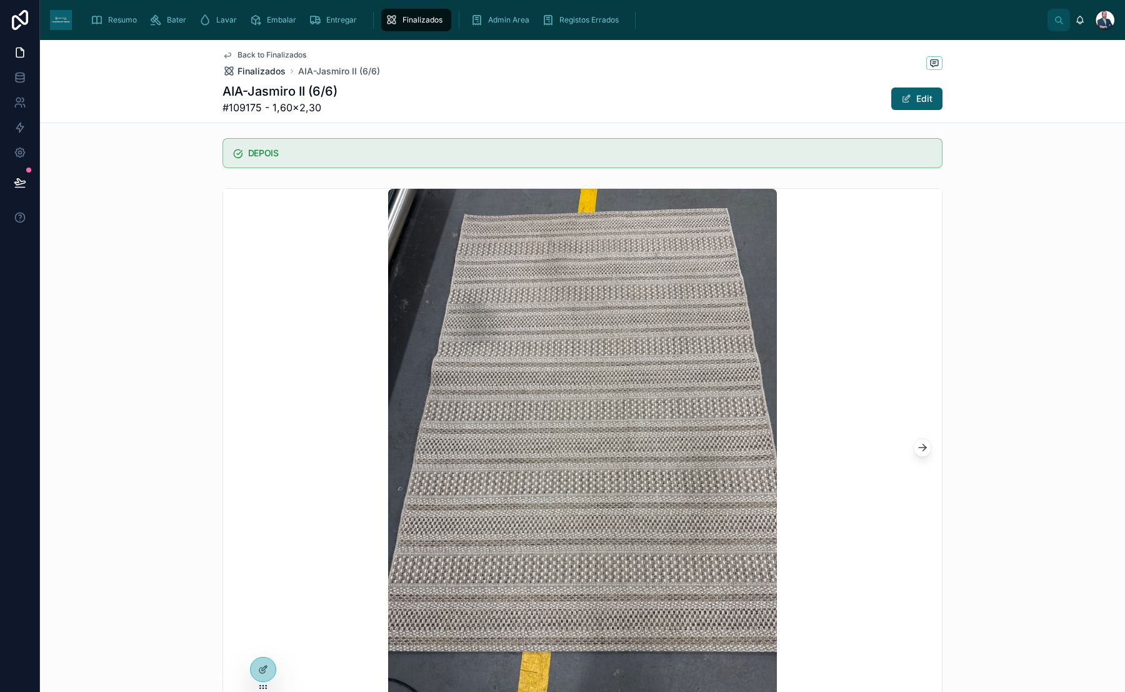
click at [246, 66] on span "Finalizados" at bounding box center [261, 71] width 48 height 12
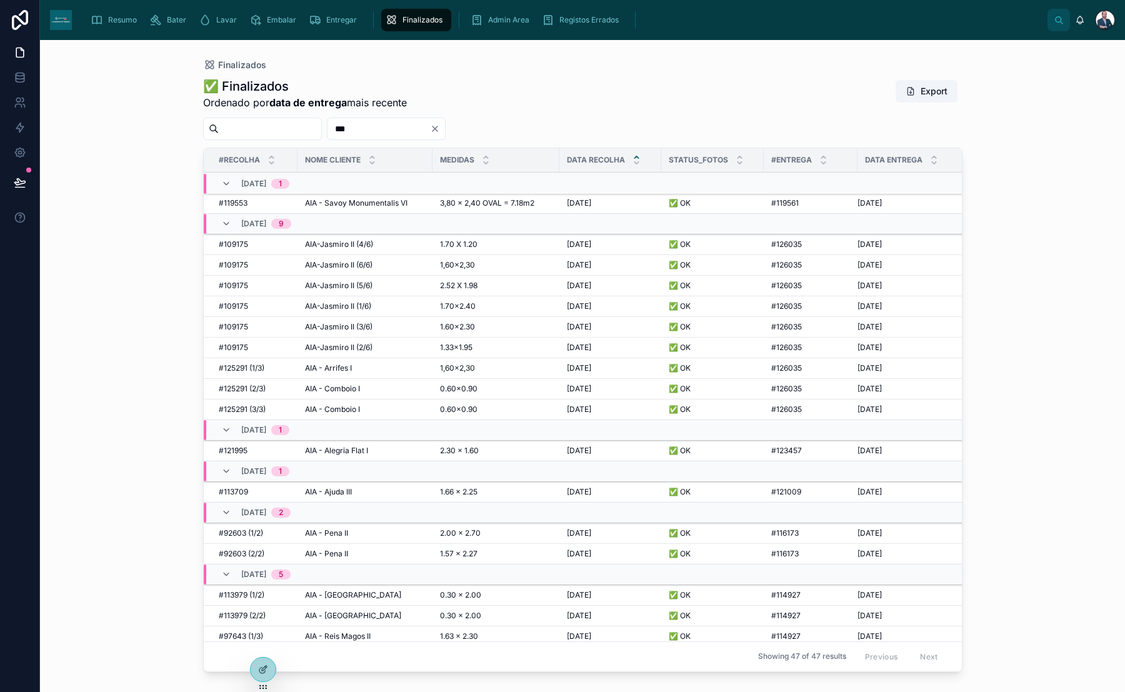
click at [364, 325] on span "AIA-Jasmiro II (3/6)" at bounding box center [338, 327] width 67 height 10
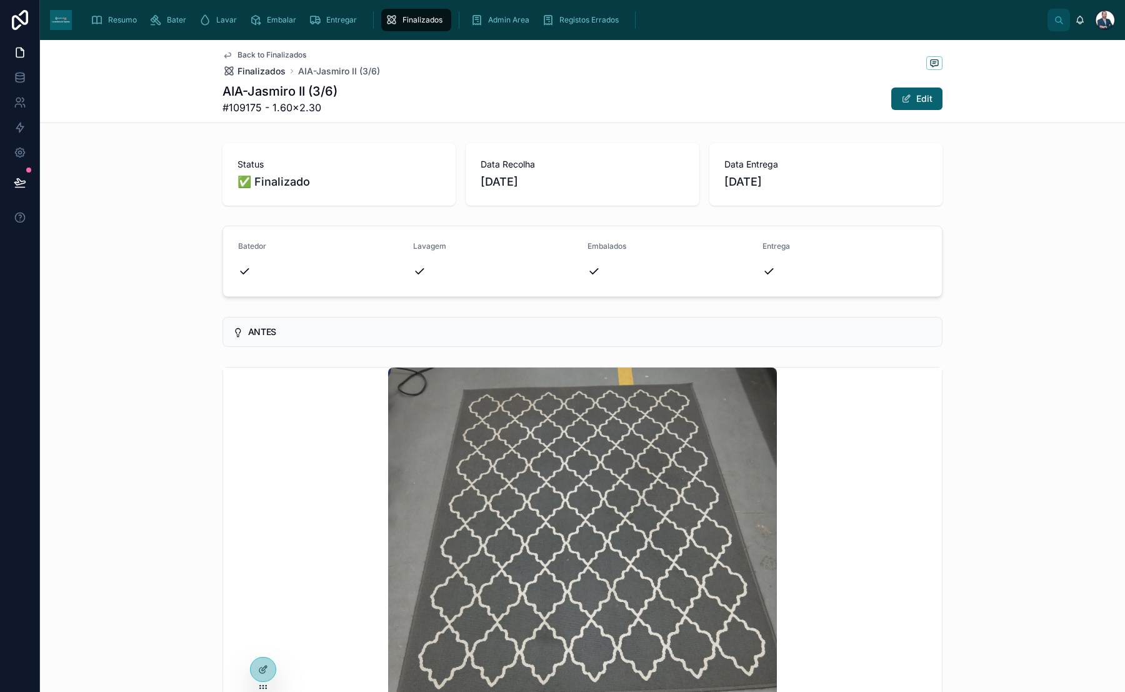
click at [257, 74] on span "Finalizados" at bounding box center [261, 71] width 48 height 12
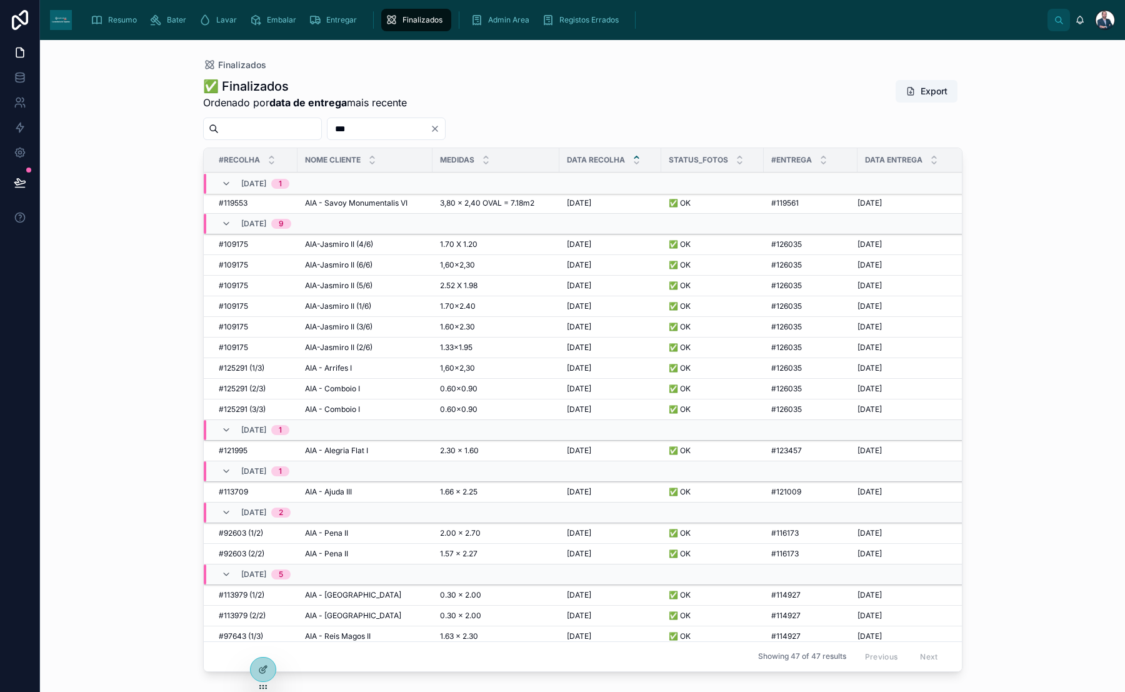
click at [363, 346] on span "AIA-Jasmiro II (2/6)" at bounding box center [338, 347] width 67 height 10
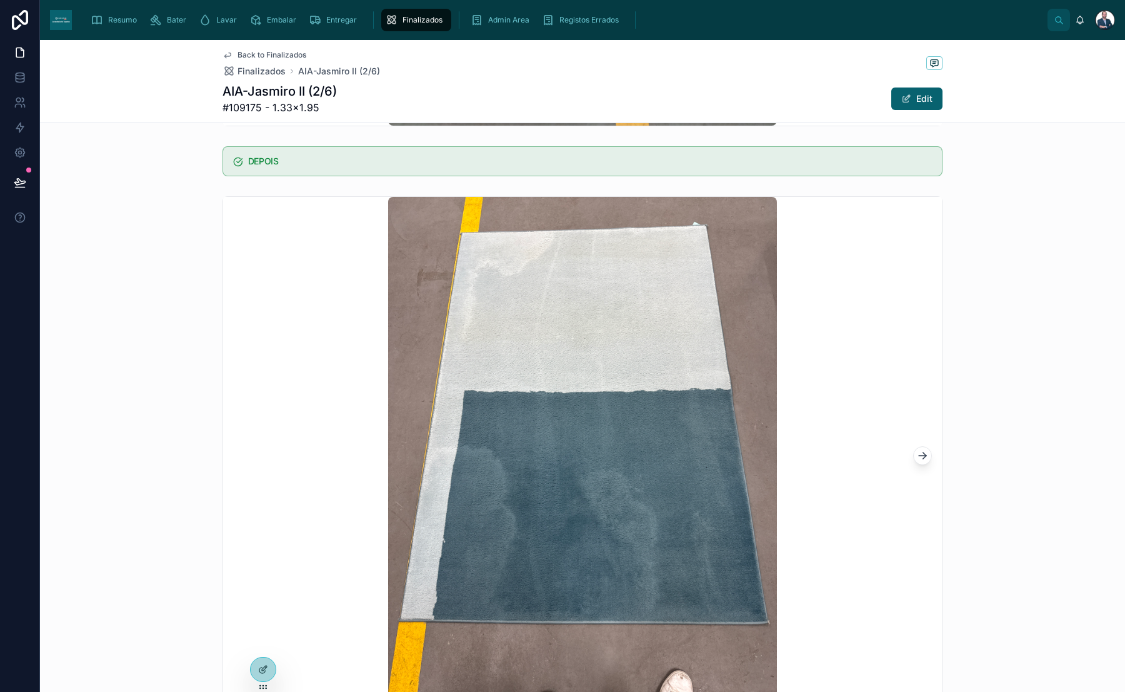
scroll to position [760, 0]
click at [112, 18] on span "Resumo" at bounding box center [122, 20] width 29 height 10
